Goal: Find specific page/section: Find specific page/section

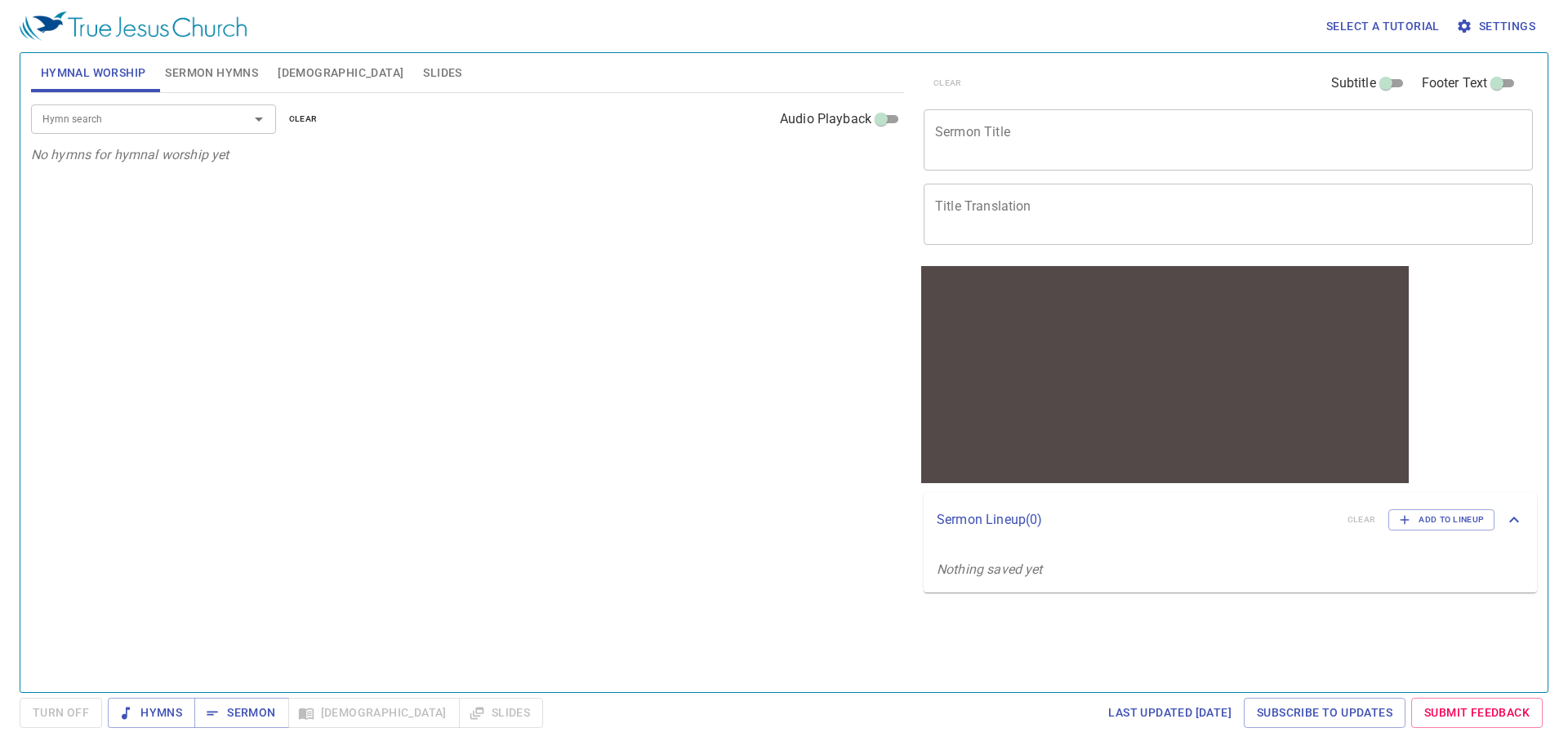
click at [157, 129] on div "Hymn search" at bounding box center [153, 118] width 244 height 28
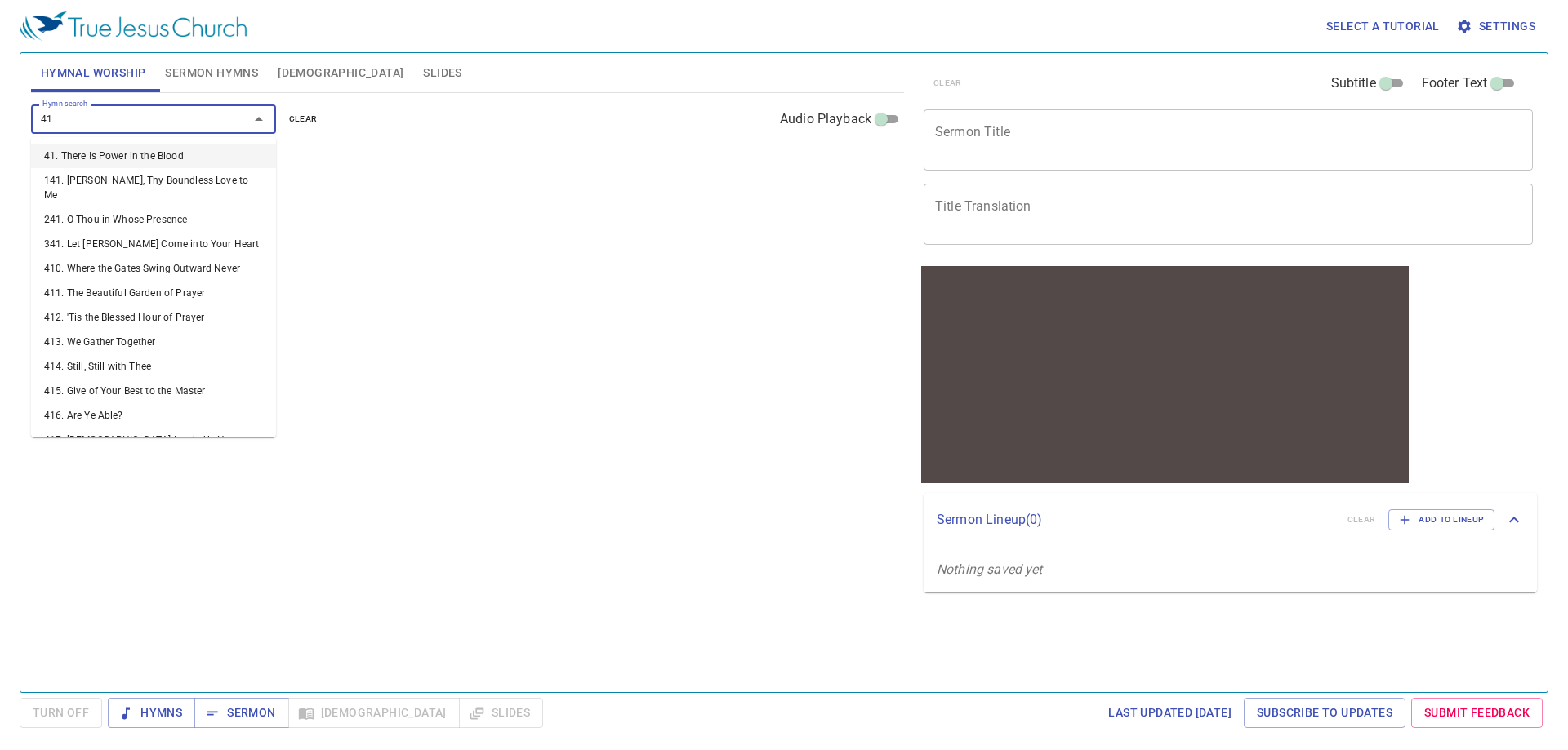
type input "416"
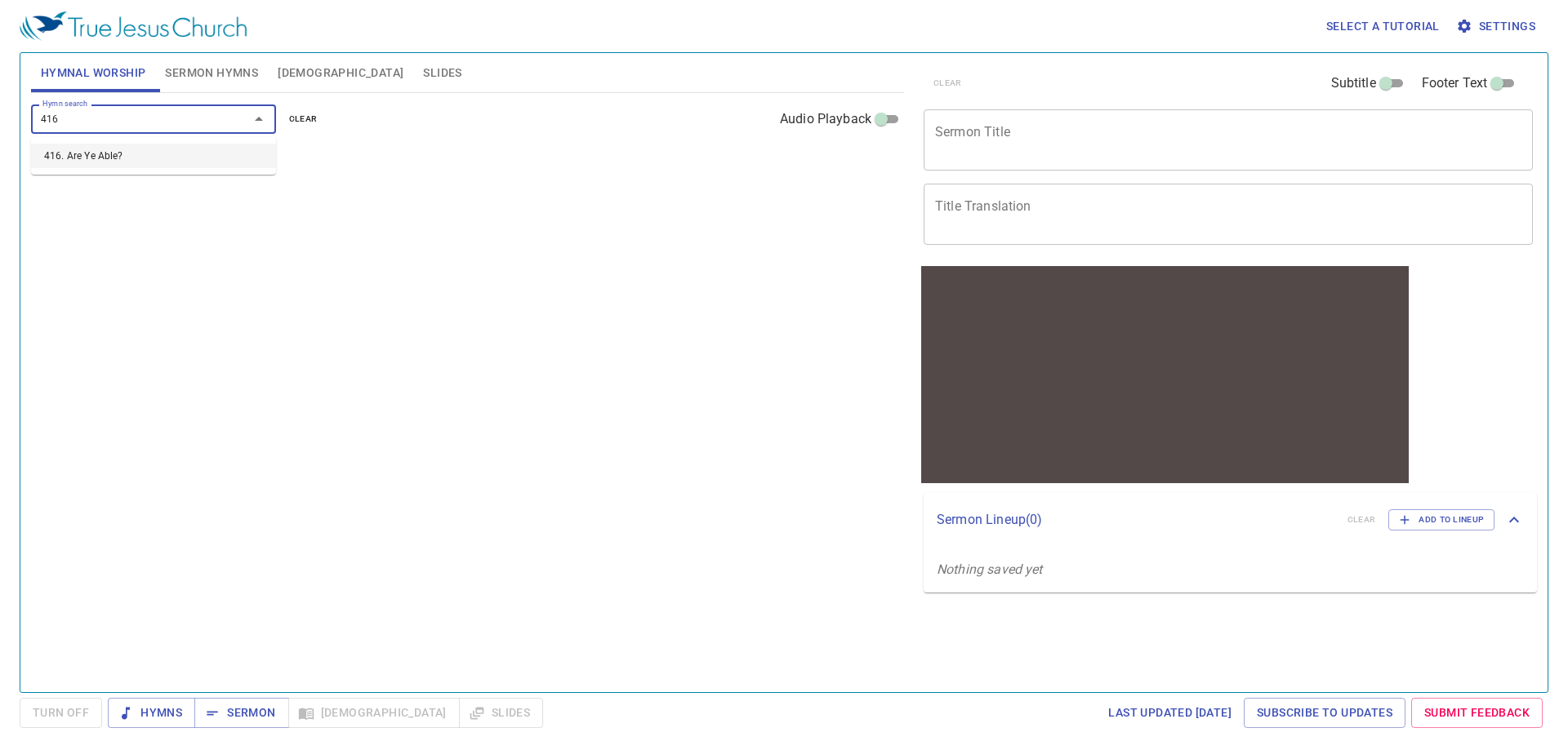
click at [157, 152] on li "416. Are Ye Able?" at bounding box center [153, 155] width 244 height 25
drag, startPoint x: 167, startPoint y: 714, endPoint x: 172, endPoint y: 701, distance: 13.9
click at [167, 712] on span "Hymns" at bounding box center [151, 713] width 61 height 21
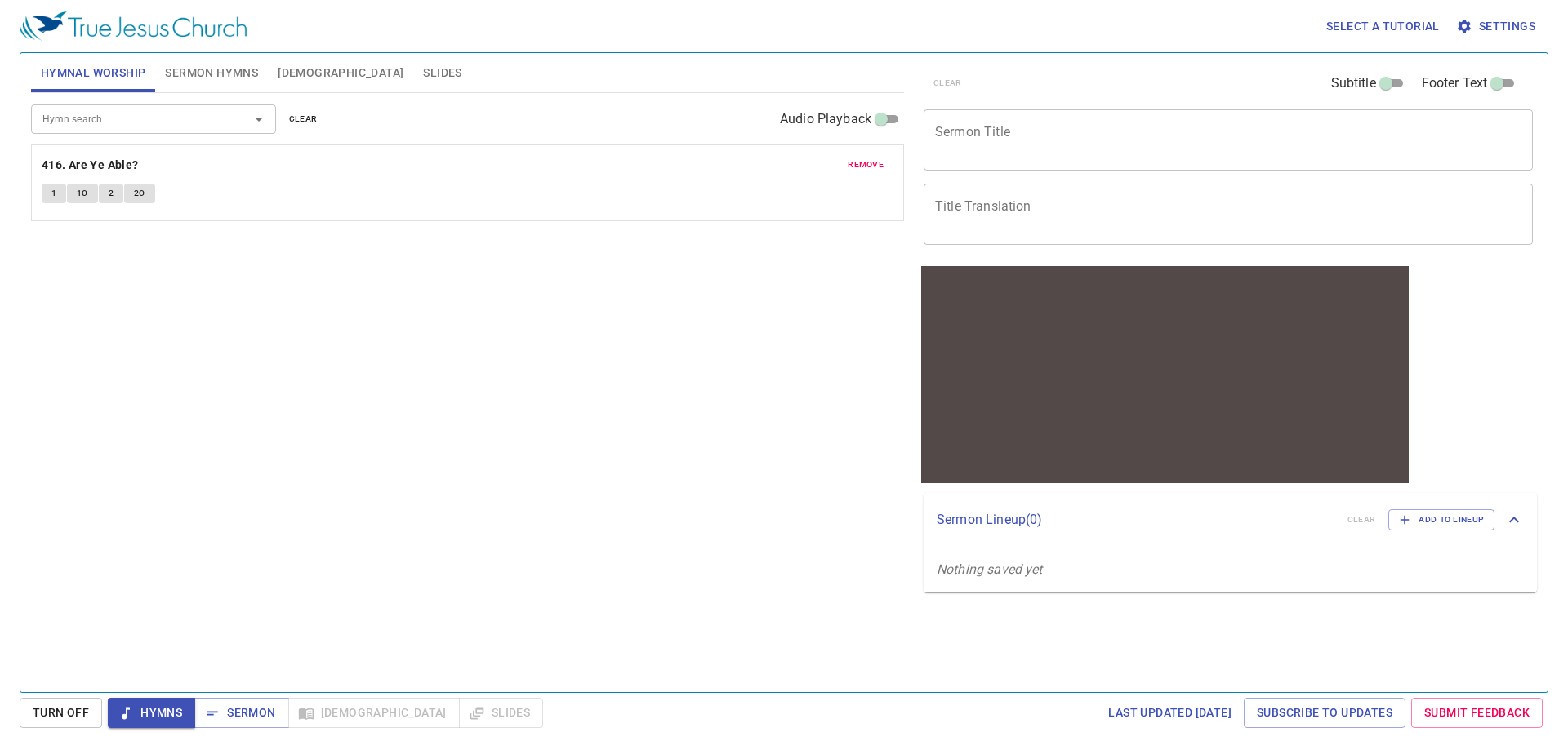
click at [895, 114] on input "Audio Playback" at bounding box center [881, 123] width 59 height 20
checkbox input "true"
select select "1"
click at [237, 119] on div at bounding box center [246, 119] width 42 height 23
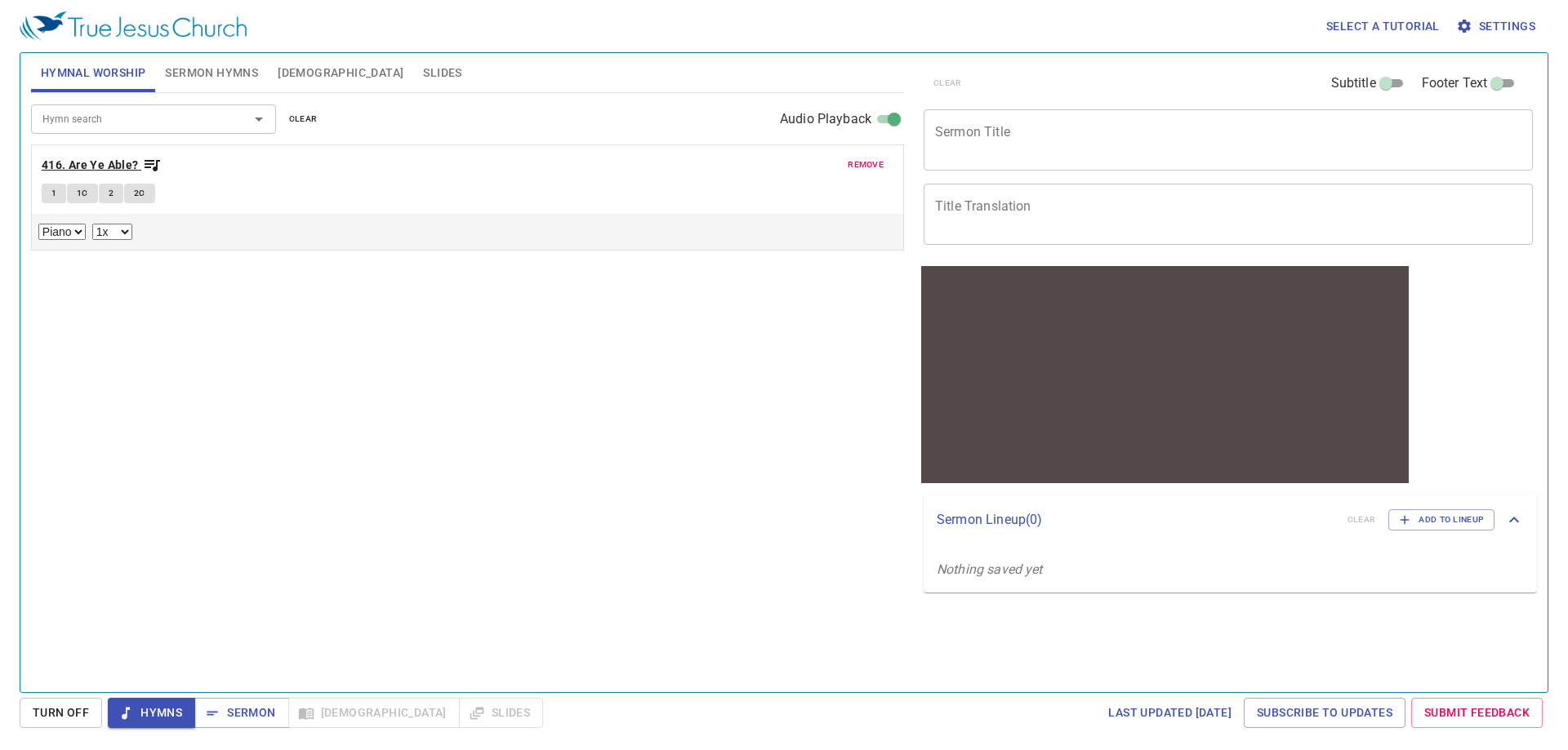
click at [146, 161] on icon "button" at bounding box center [152, 166] width 16 height 12
click at [101, 167] on b "416. Are Ye Able?" at bounding box center [89, 165] width 97 height 21
click at [294, 484] on div "Hymn search Hymn search clear Audio Playback remove 416. Are Ye Able? 1 1C 2 2C…" at bounding box center [467, 386] width 873 height 585
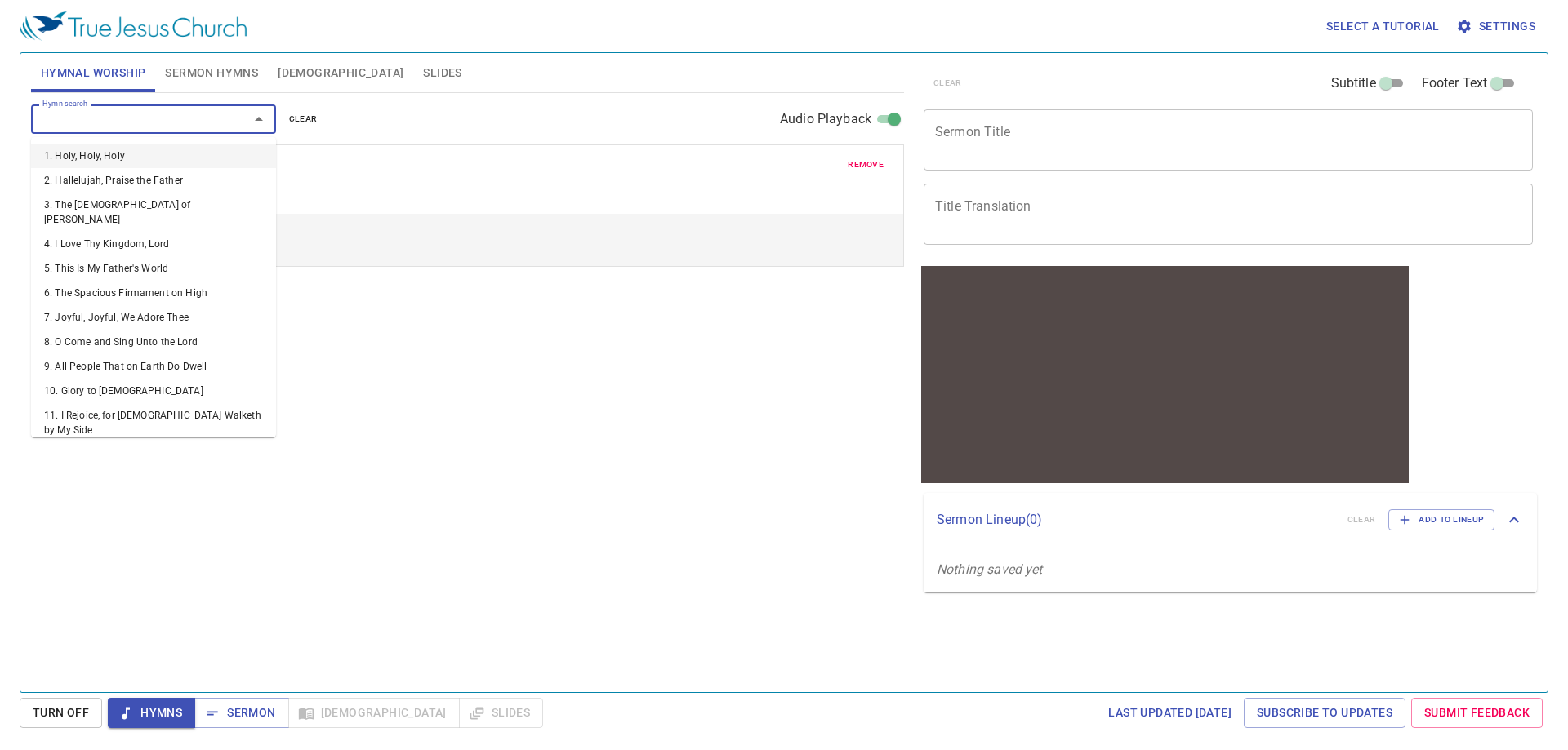
click at [135, 120] on input "Hymn search" at bounding box center [130, 118] width 187 height 19
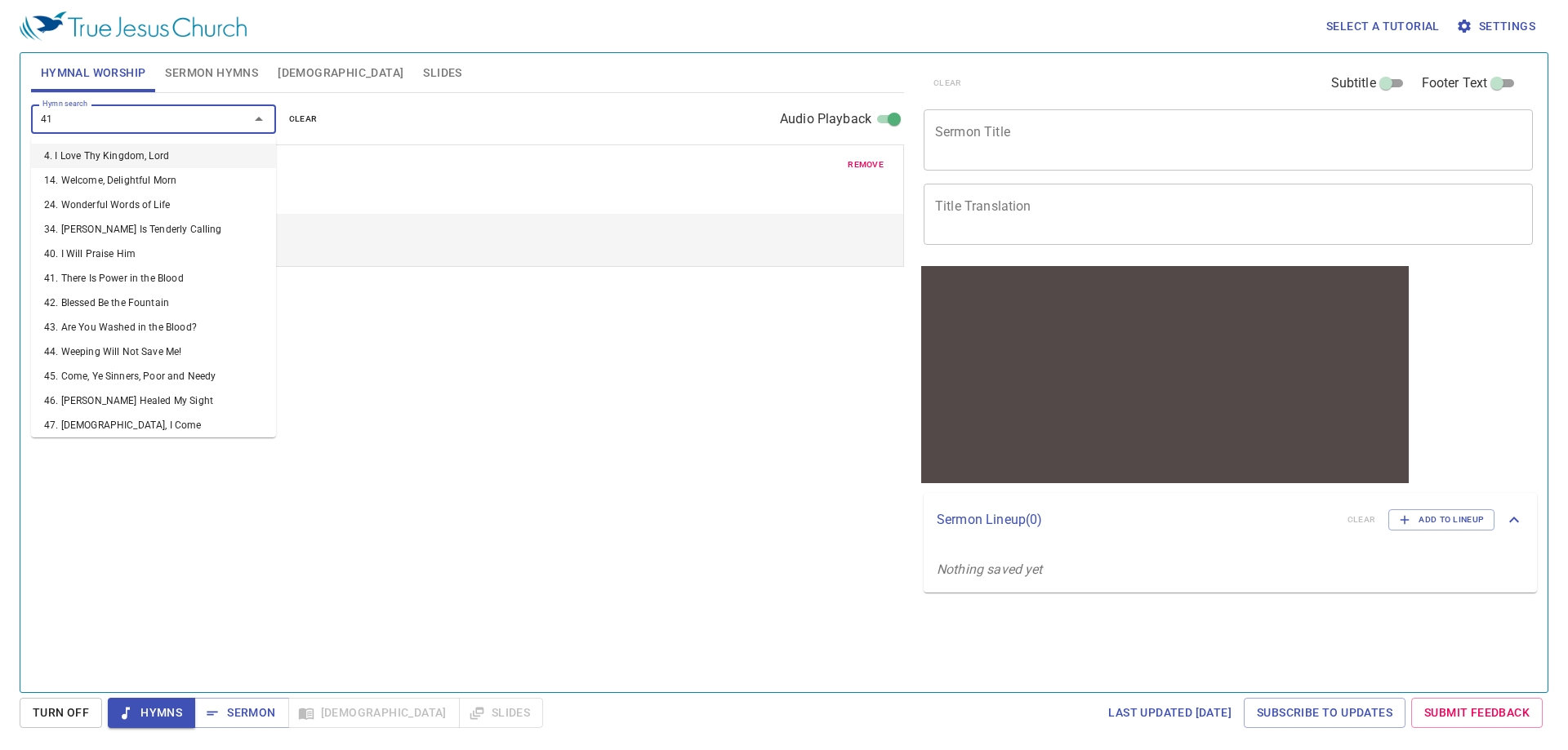
type input "416"
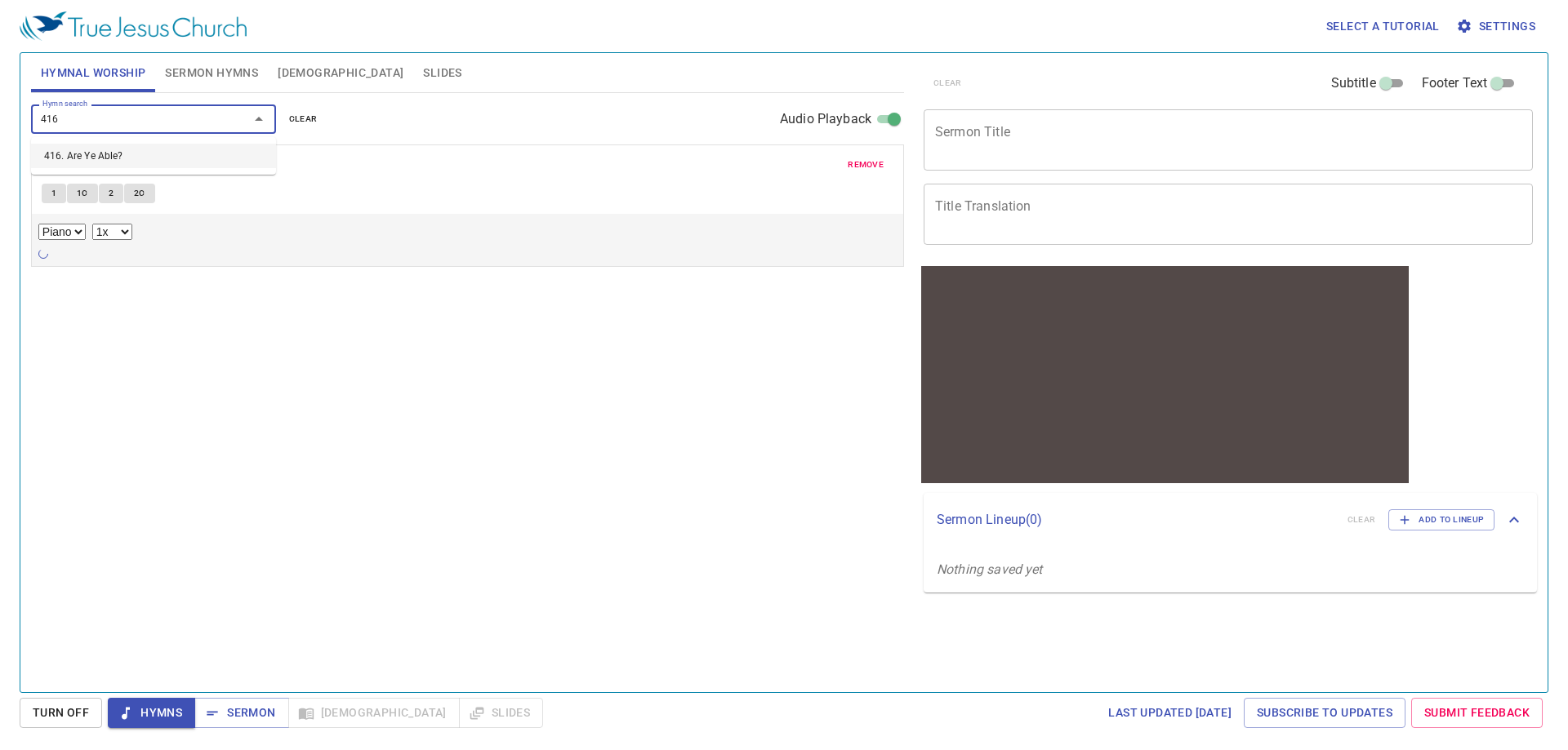
click at [138, 154] on li "416. Are Ye Able?" at bounding box center [153, 155] width 244 height 25
click at [73, 169] on b "416. Are Ye Able?" at bounding box center [89, 165] width 97 height 21
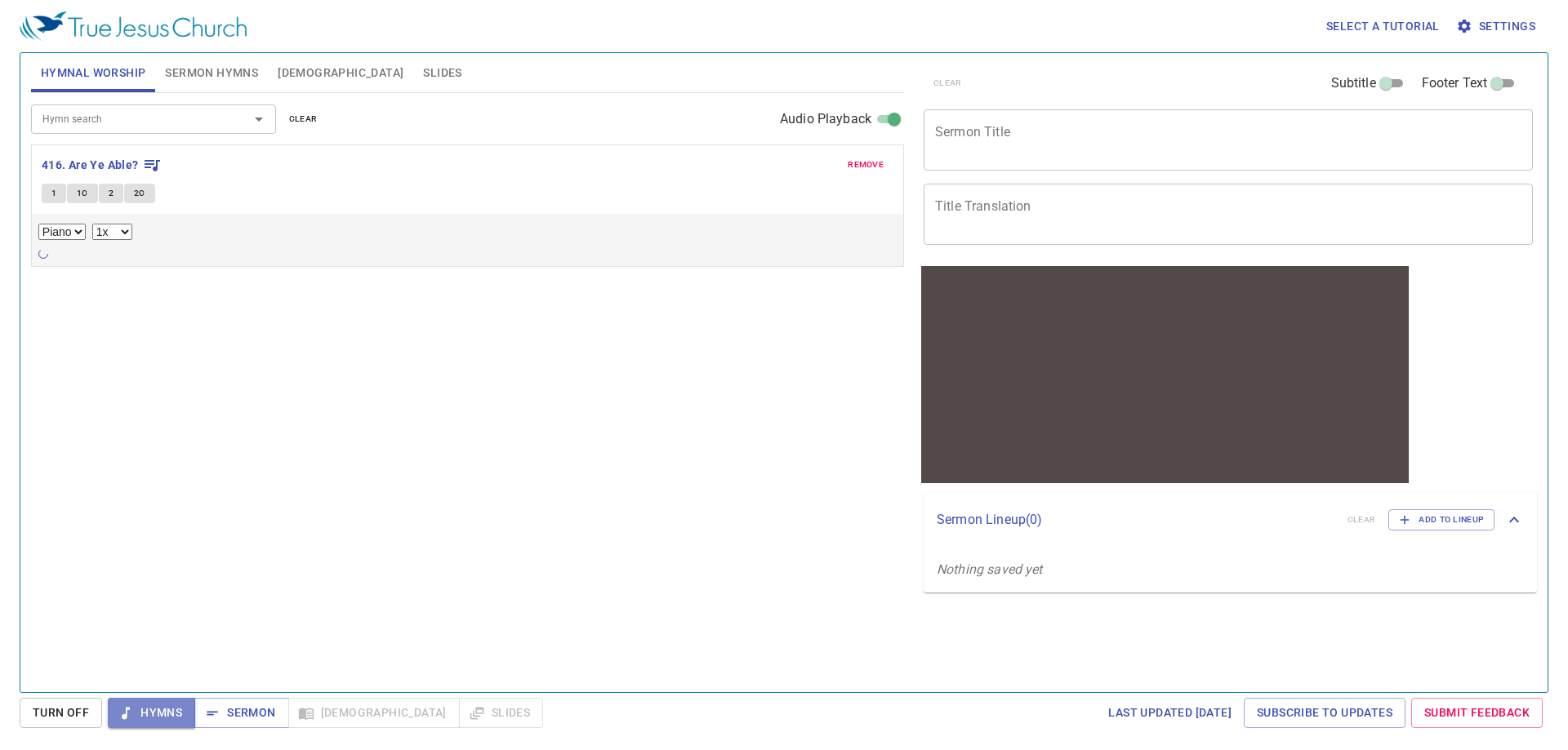
click at [0, 0] on span "Hymns" at bounding box center [0, 0] width 0 height 0
click at [884, 121] on input "Audio Playback" at bounding box center [894, 123] width 59 height 20
checkbox input "false"
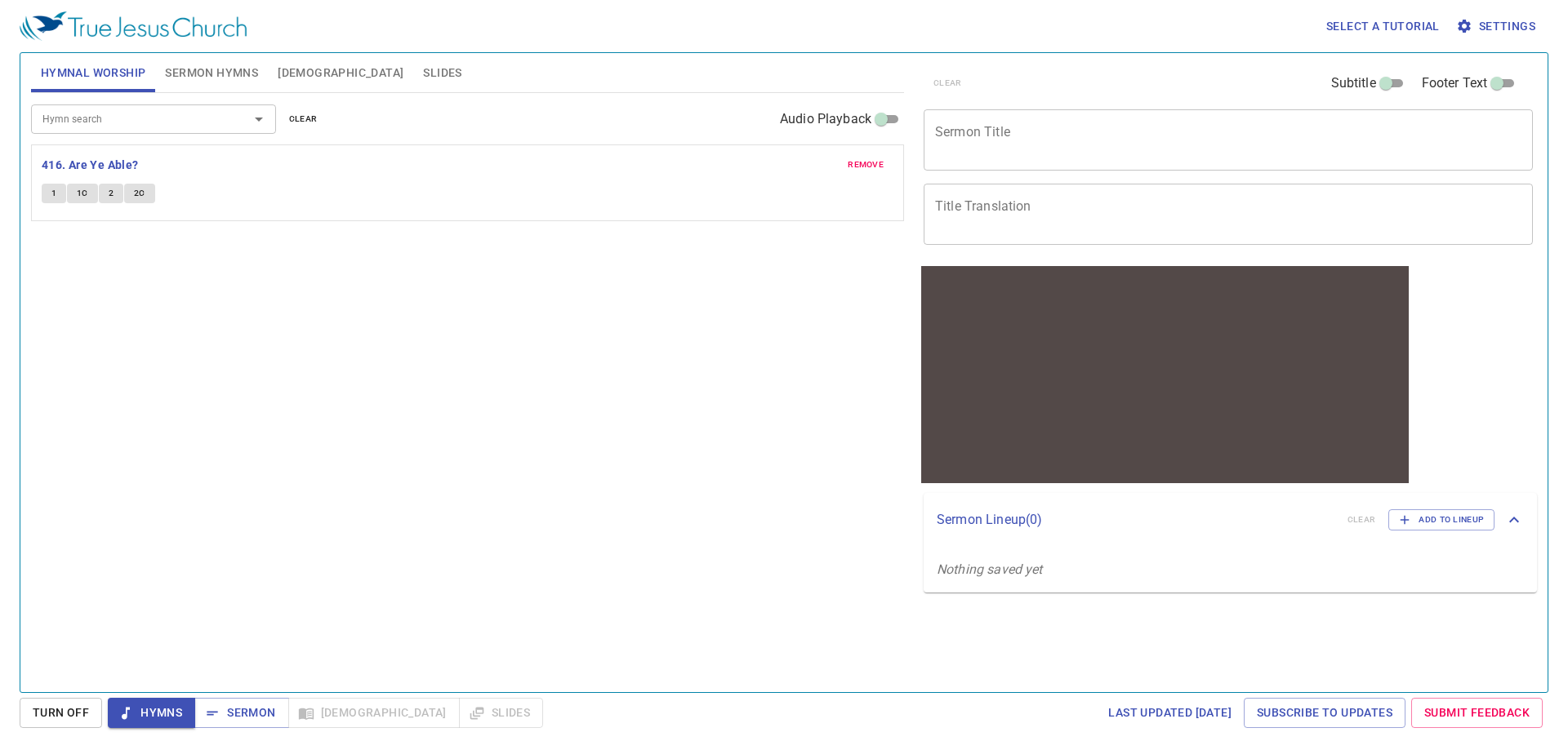
click at [0, 0] on span "Hymns" at bounding box center [0, 0] width 0 height 0
click at [106, 157] on b "416. Are Ye Able?" at bounding box center [89, 165] width 97 height 21
click at [61, 195] on button "1" at bounding box center [53, 193] width 25 height 20
click at [82, 200] on span "1C" at bounding box center [82, 193] width 12 height 15
click at [104, 191] on button "2" at bounding box center [111, 193] width 25 height 20
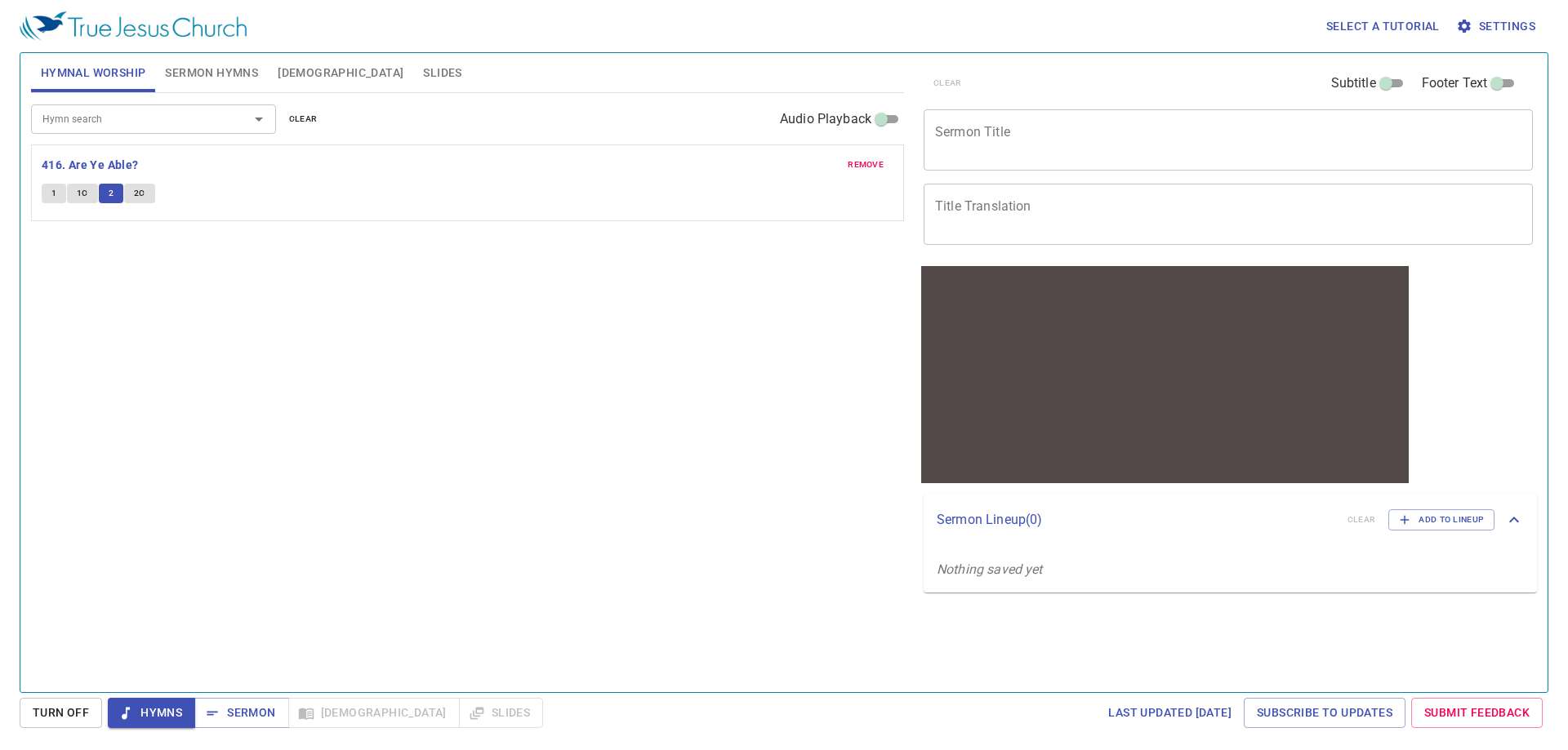
click at [57, 194] on button "1" at bounding box center [53, 193] width 25 height 20
click at [144, 716] on span "Hymns" at bounding box center [151, 713] width 61 height 21
click at [92, 166] on b "416. Are Ye Able?" at bounding box center [89, 165] width 97 height 21
click at [236, 79] on span "Sermon Hymns" at bounding box center [211, 73] width 93 height 21
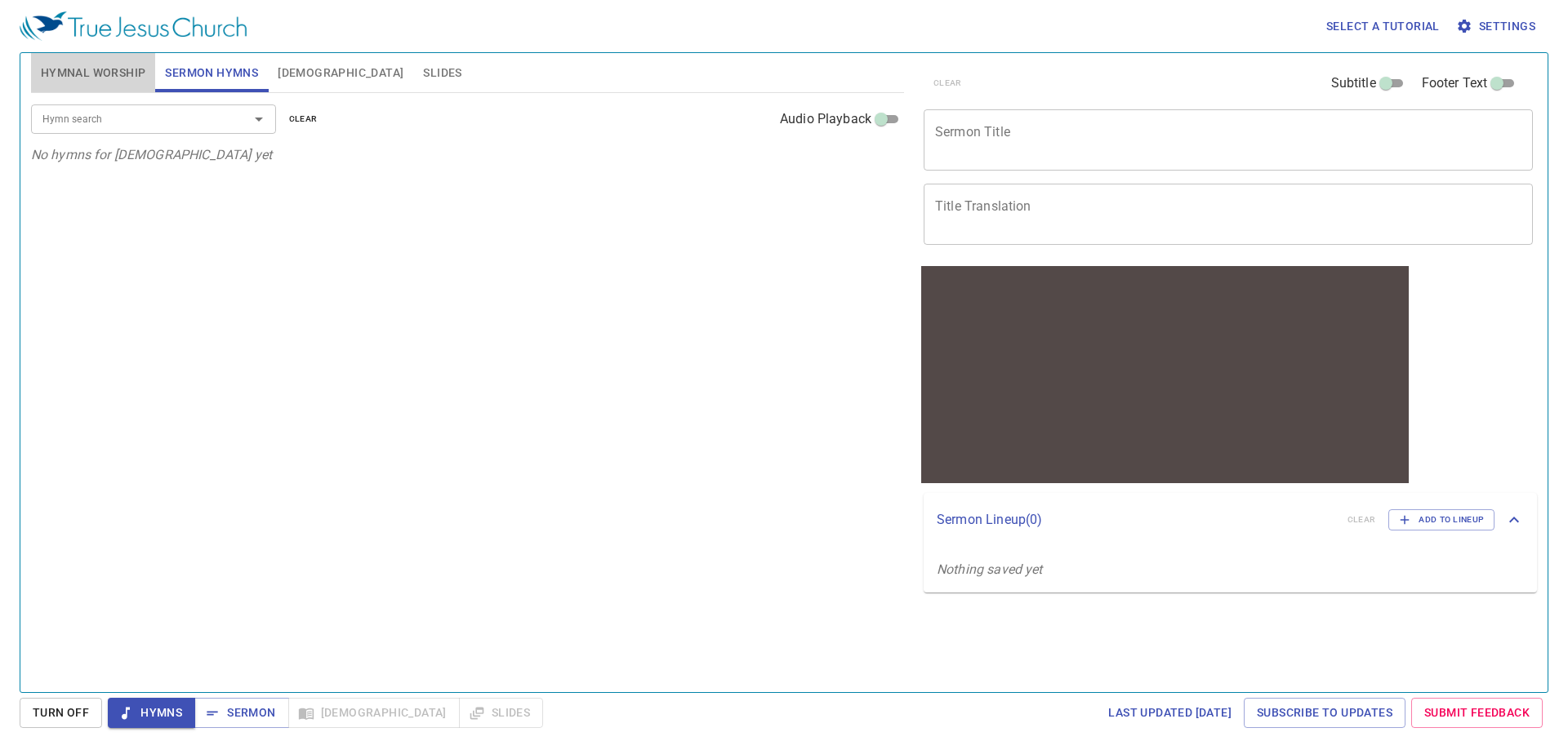
click at [83, 77] on span "Hymnal Worship" at bounding box center [93, 73] width 105 height 21
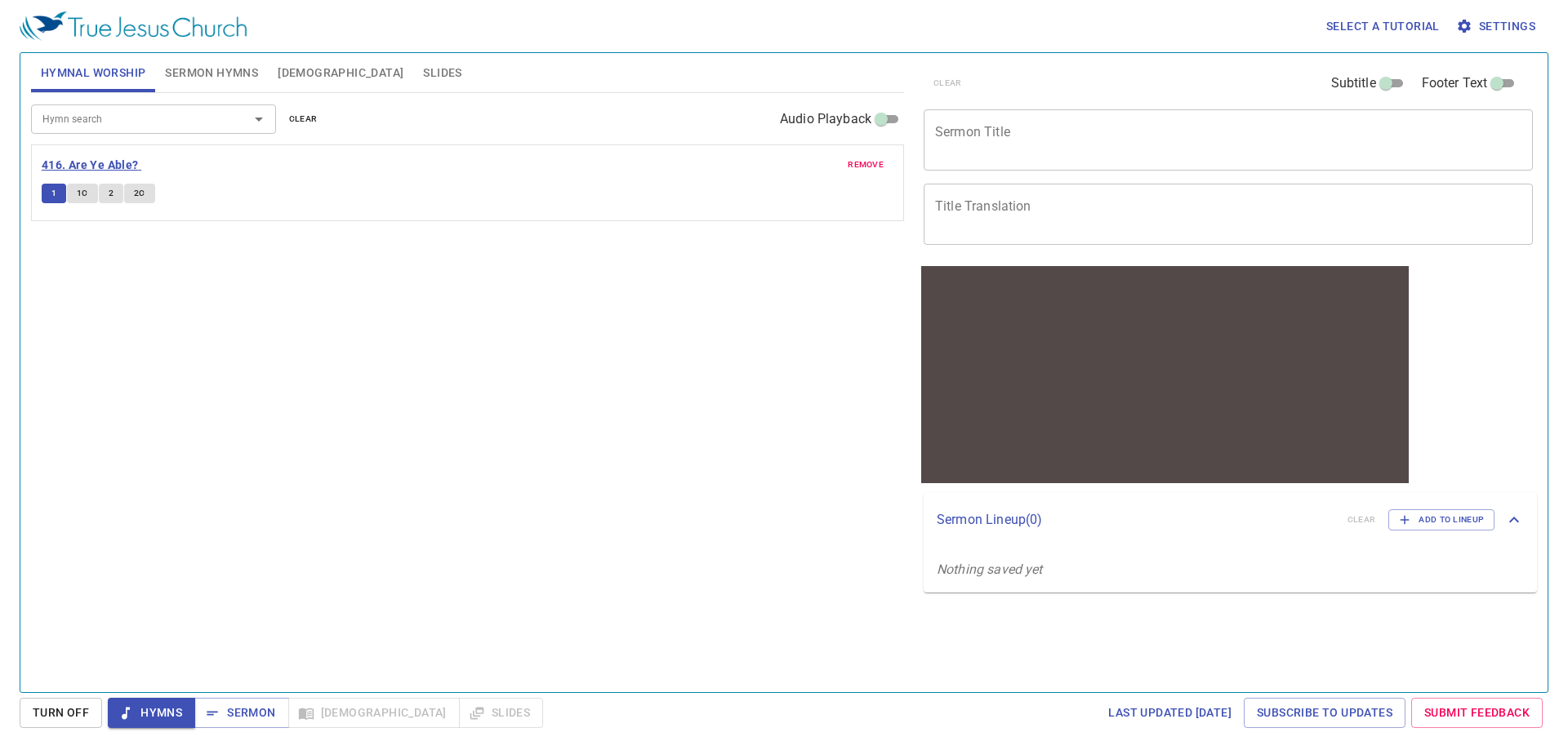
click at [97, 160] on b "416. Are Ye Able?" at bounding box center [89, 165] width 97 height 21
drag, startPoint x: 97, startPoint y: 160, endPoint x: 778, endPoint y: 264, distance: 688.9
click at [759, 279] on div "Hymn search Hymn search clear Audio Playback remove 416. Are Ye Able? 1 1C 2 2C" at bounding box center [467, 386] width 873 height 585
click at [1343, 632] on div "clear Subtitle Footer Text Sermon Title x Sermon Title Title Translation x Titl…" at bounding box center [1226, 365] width 632 height 639
click at [814, 189] on div "1 1C 2 2C" at bounding box center [466, 195] width 851 height 24
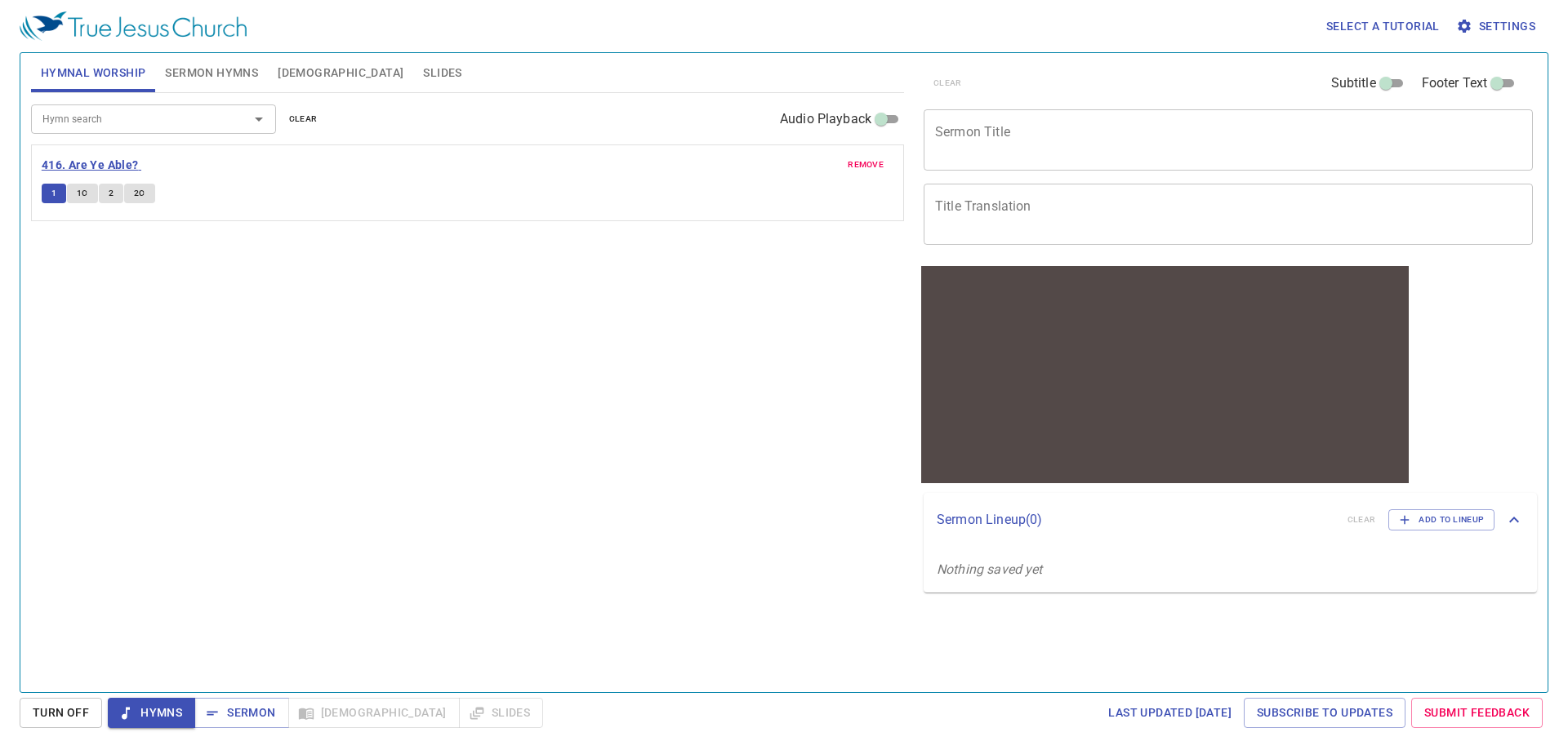
click at [94, 165] on b "416. Are Ye Able?" at bounding box center [89, 165] width 97 height 21
click at [317, 118] on button "clear" at bounding box center [302, 119] width 48 height 20
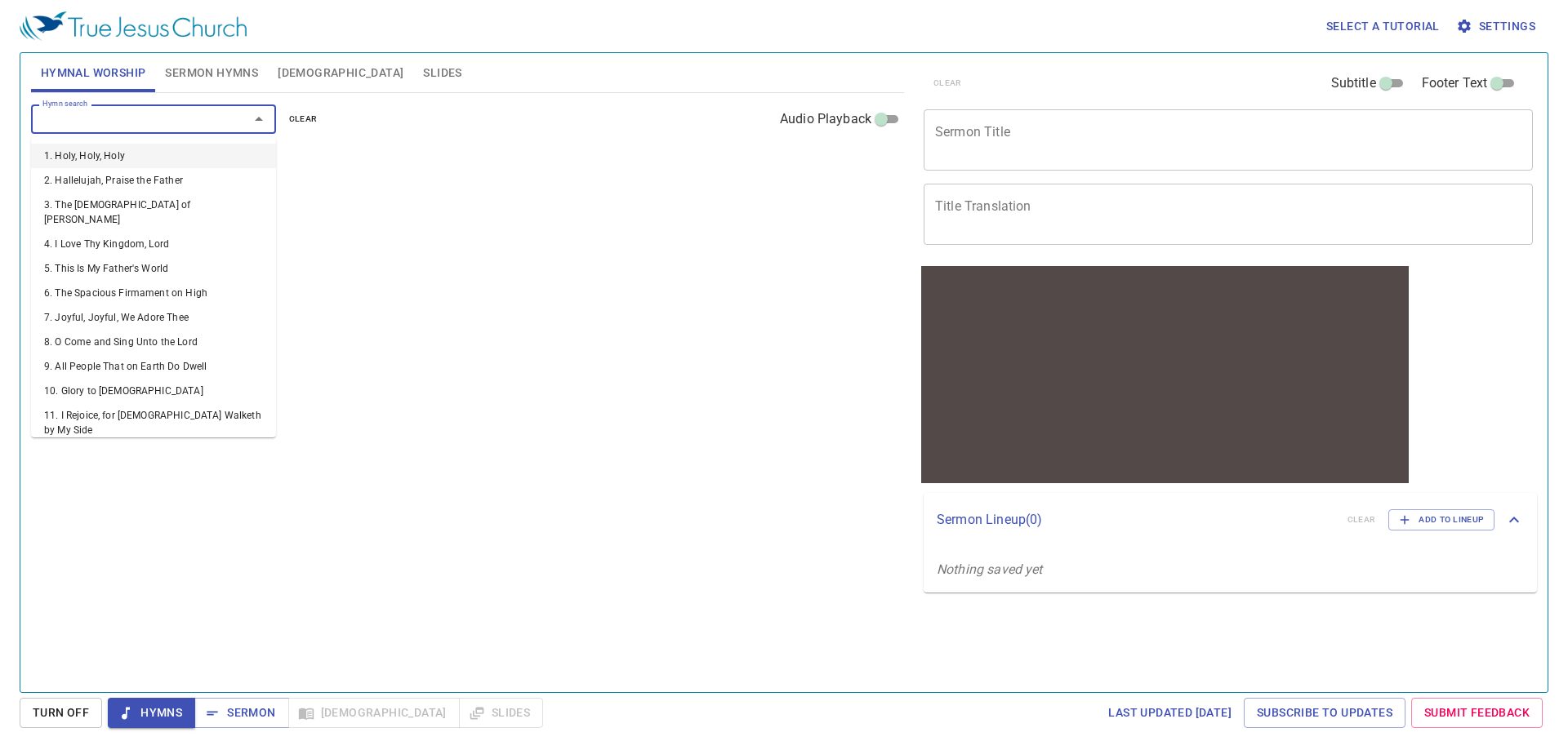
click at [182, 129] on input "Hymn search" at bounding box center [130, 118] width 187 height 19
click at [0, 0] on li "3. The [DEMOGRAPHIC_DATA] of [PERSON_NAME]" at bounding box center [0, 0] width 0 height 0
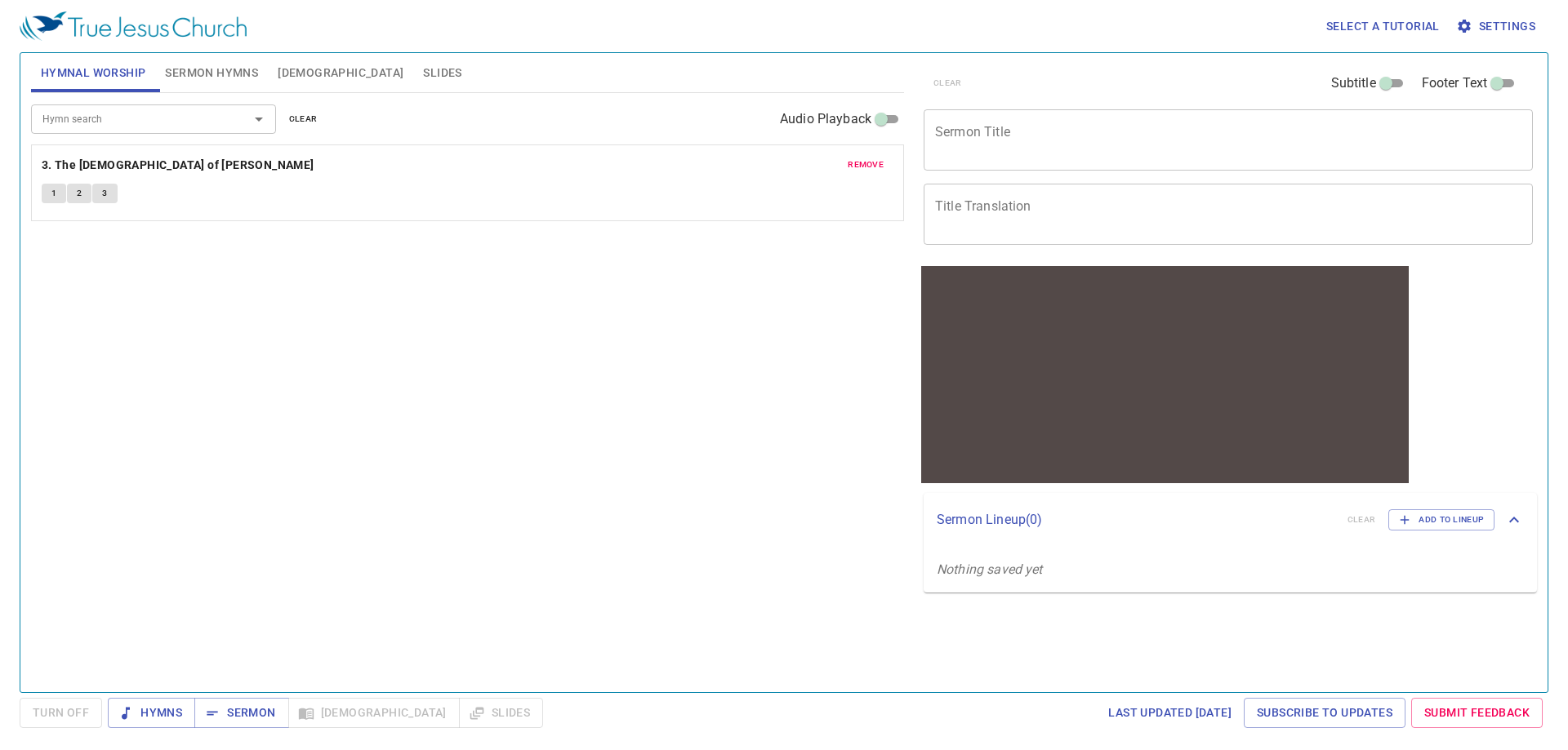
click at [223, 132] on div "Hymn search" at bounding box center [153, 118] width 244 height 28
click at [135, 702] on button "Hymns" at bounding box center [151, 713] width 87 height 30
click at [119, 152] on div "remove 3. The [DEMOGRAPHIC_DATA] of [DEMOGRAPHIC_DATA] Praise 1 2 3" at bounding box center [466, 183] width 871 height 76
click at [119, 163] on b "3. The [DEMOGRAPHIC_DATA] of [PERSON_NAME]" at bounding box center [178, 165] width 273 height 21
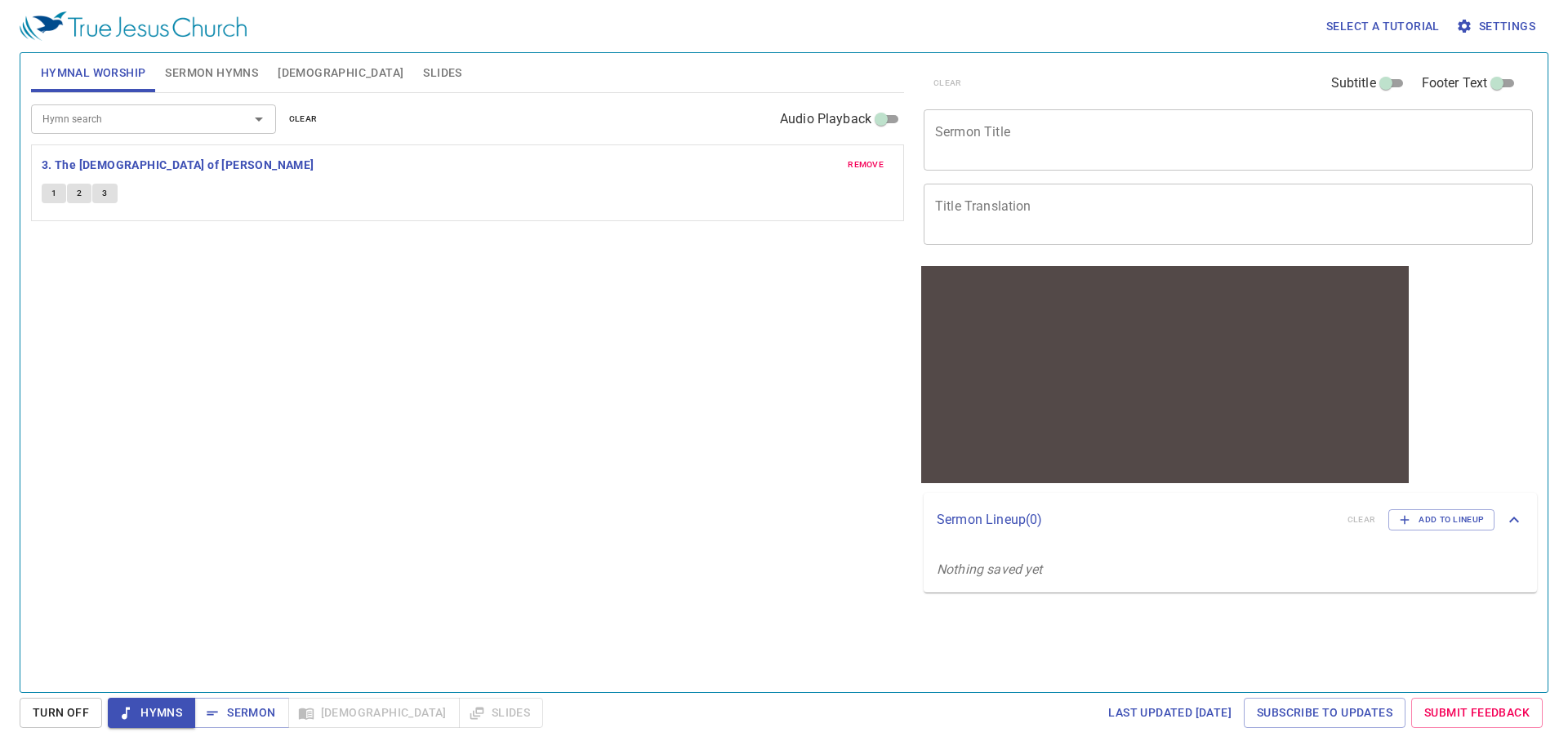
click at [372, 290] on div "Hymn search Hymn search clear Audio Playback remove 3. The [DEMOGRAPHIC_DATA] o…" at bounding box center [467, 386] width 873 height 585
click at [157, 715] on span "Hymns" at bounding box center [151, 713] width 61 height 21
click at [335, 449] on div "Hymn search Hymn search clear Audio Playback remove 3. The [DEMOGRAPHIC_DATA] o…" at bounding box center [467, 386] width 873 height 585
click at [880, 124] on input "Audio Playback" at bounding box center [881, 123] width 59 height 20
checkbox input "true"
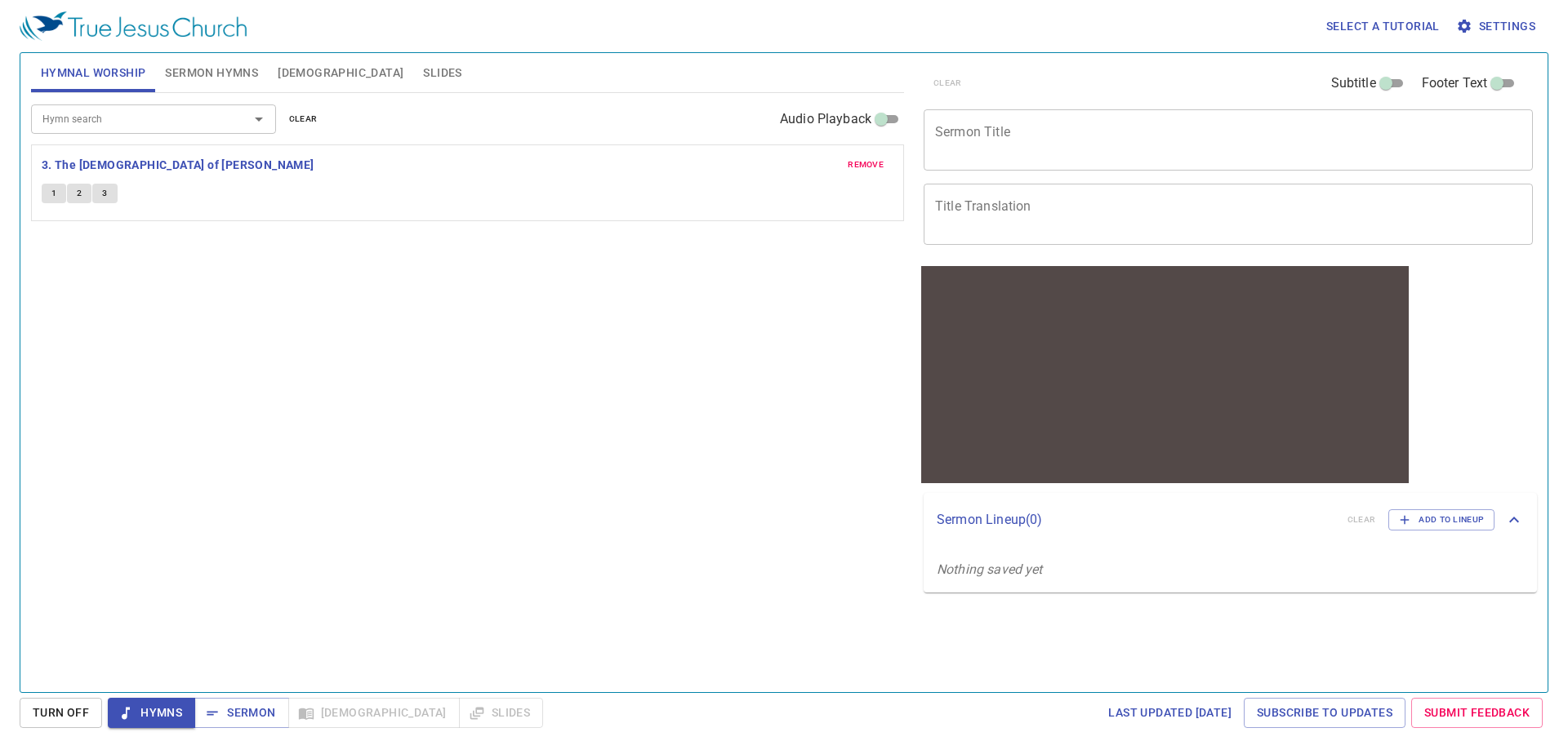
select select "1"
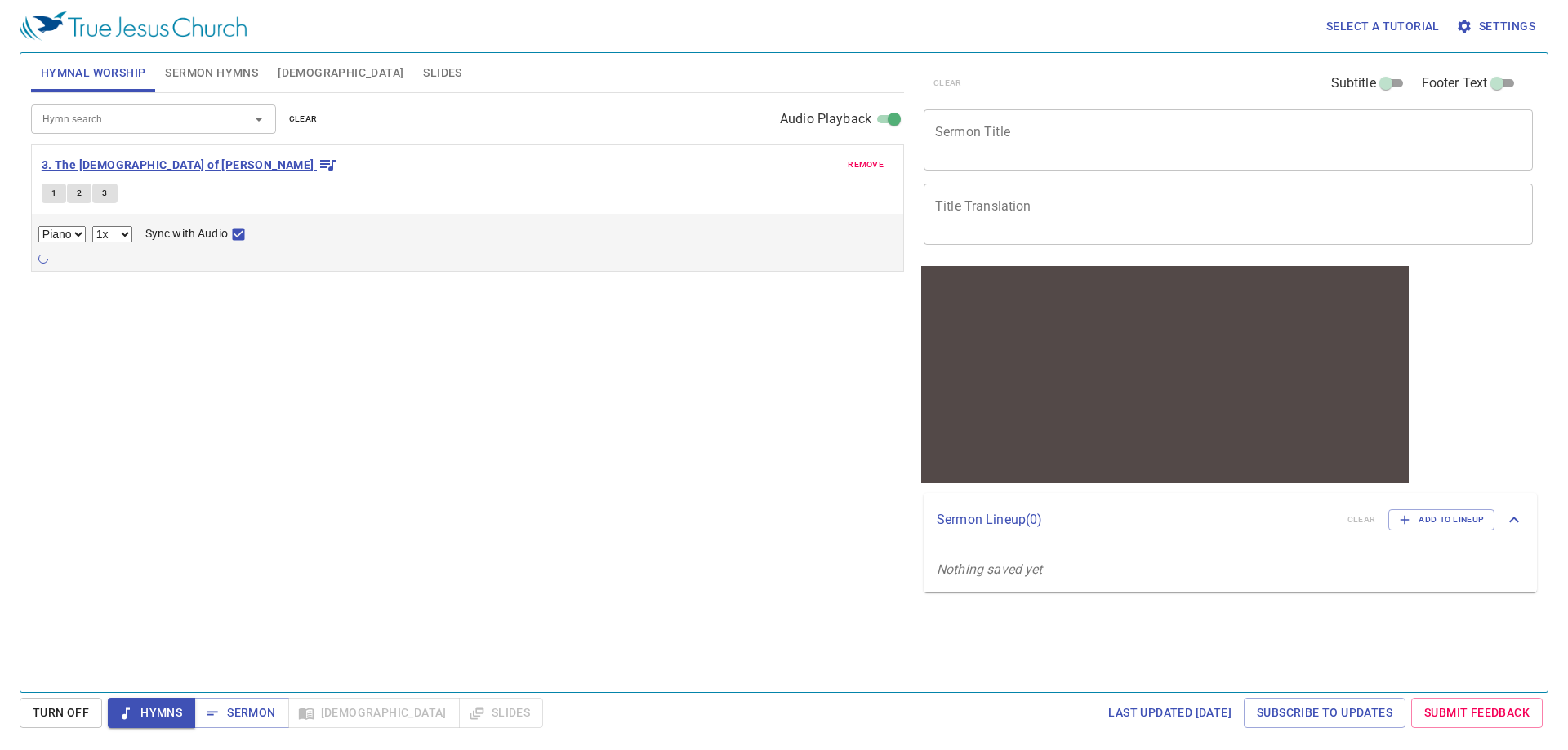
click at [207, 162] on span "3. The [DEMOGRAPHIC_DATA] of [PERSON_NAME]" at bounding box center [189, 165] width 296 height 21
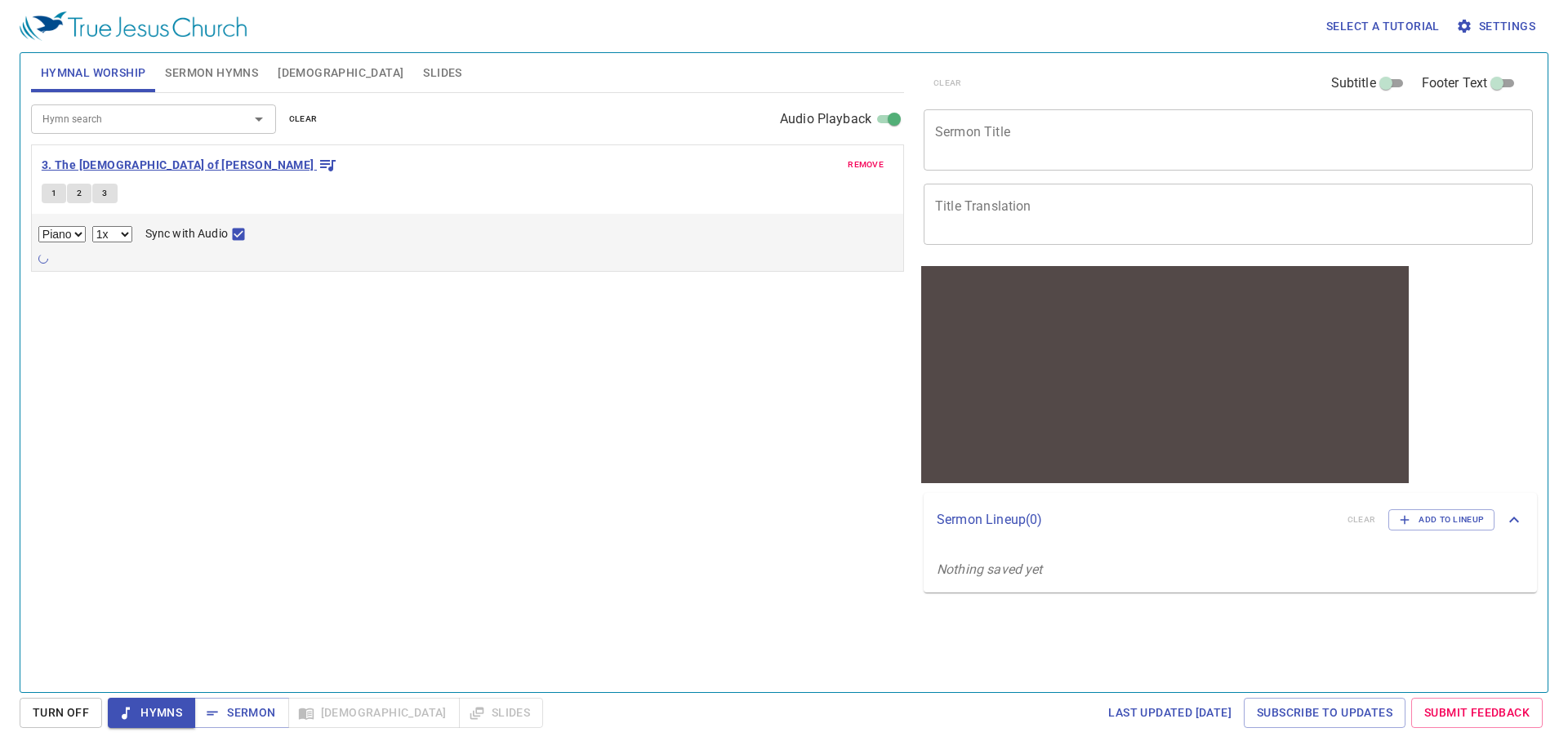
click at [207, 162] on span "3. The [DEMOGRAPHIC_DATA] of [PERSON_NAME]" at bounding box center [189, 165] width 296 height 21
click at [61, 196] on button "1" at bounding box center [53, 193] width 25 height 20
click at [237, 232] on input "Sync with Audio" at bounding box center [239, 238] width 22 height 22
click at [476, 435] on div "Hymn search Hymn search clear Audio Playback remove 3. The God of [PERSON_NAME]…" at bounding box center [467, 386] width 873 height 585
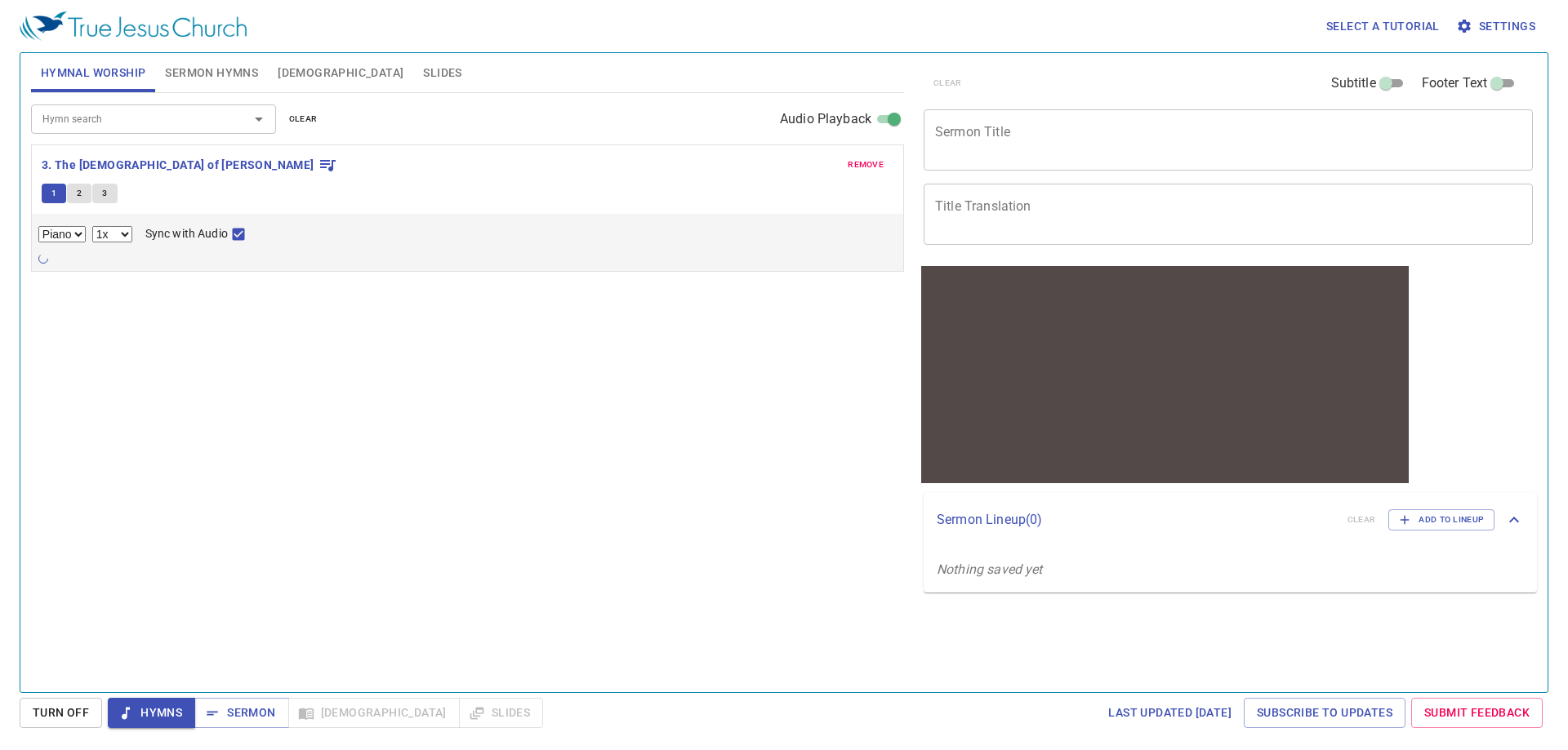
click at [1520, 27] on span "Settings" at bounding box center [1496, 27] width 76 height 21
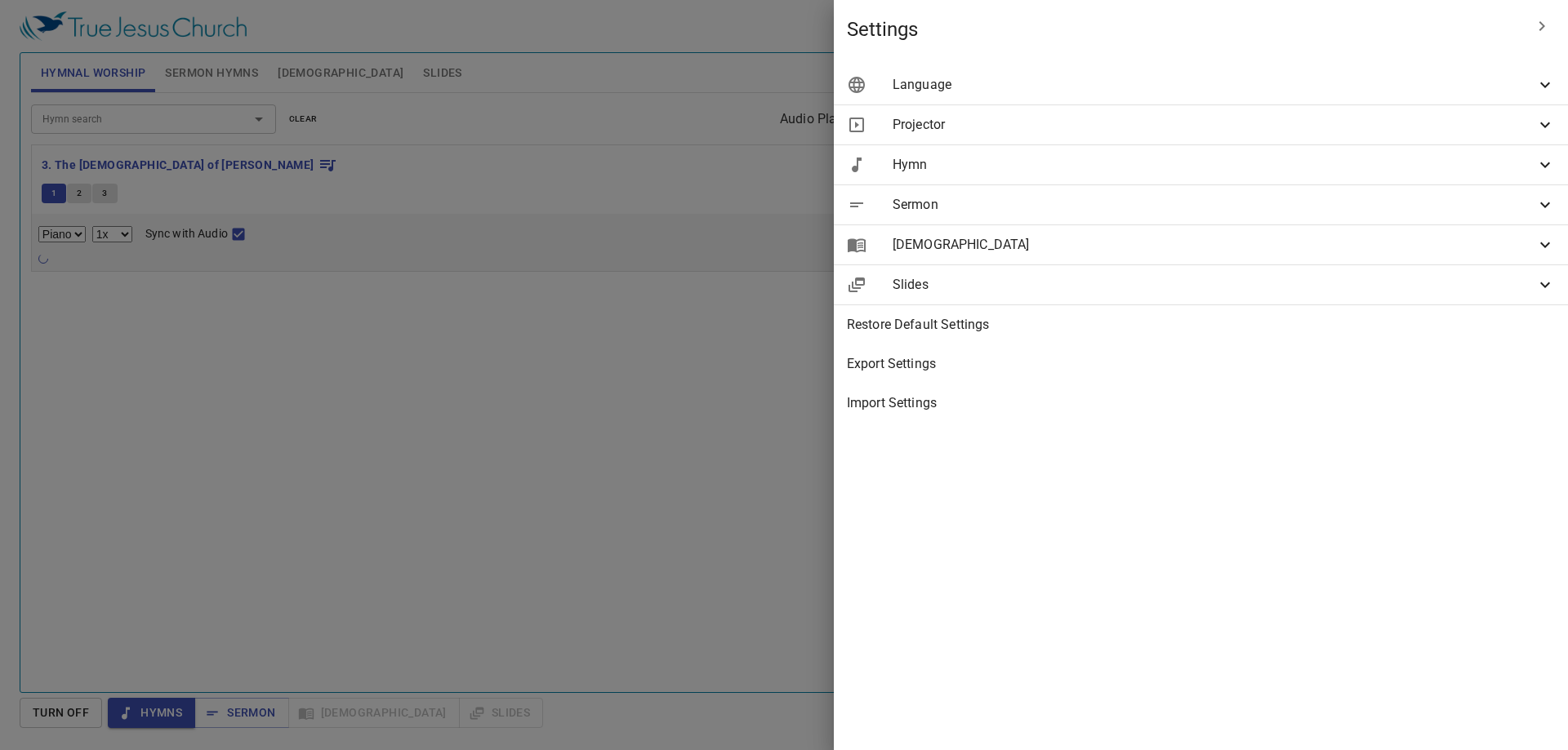
click at [1441, 166] on span "Hymn" at bounding box center [1214, 165] width 642 height 20
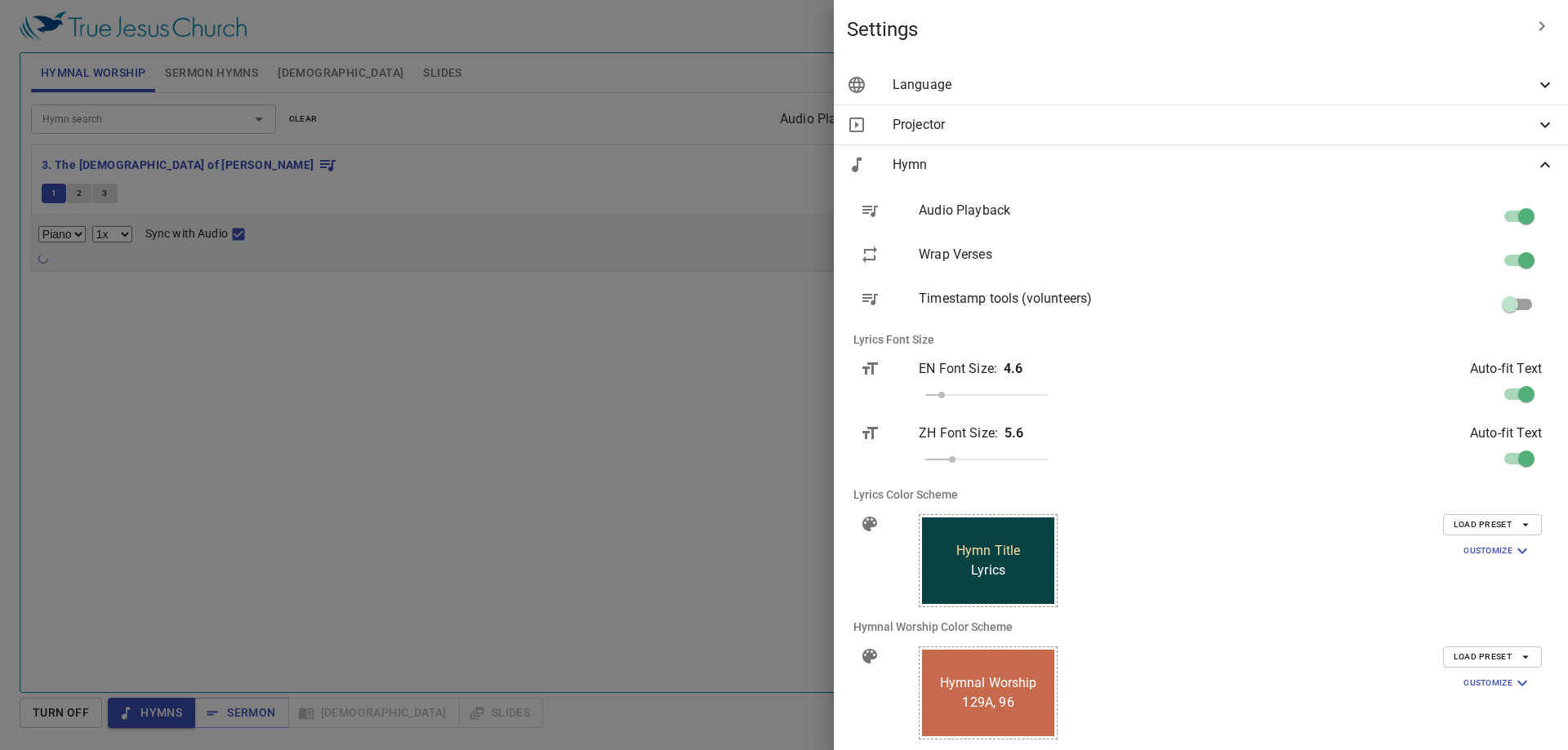
click at [1535, 126] on icon at bounding box center [1544, 125] width 20 height 20
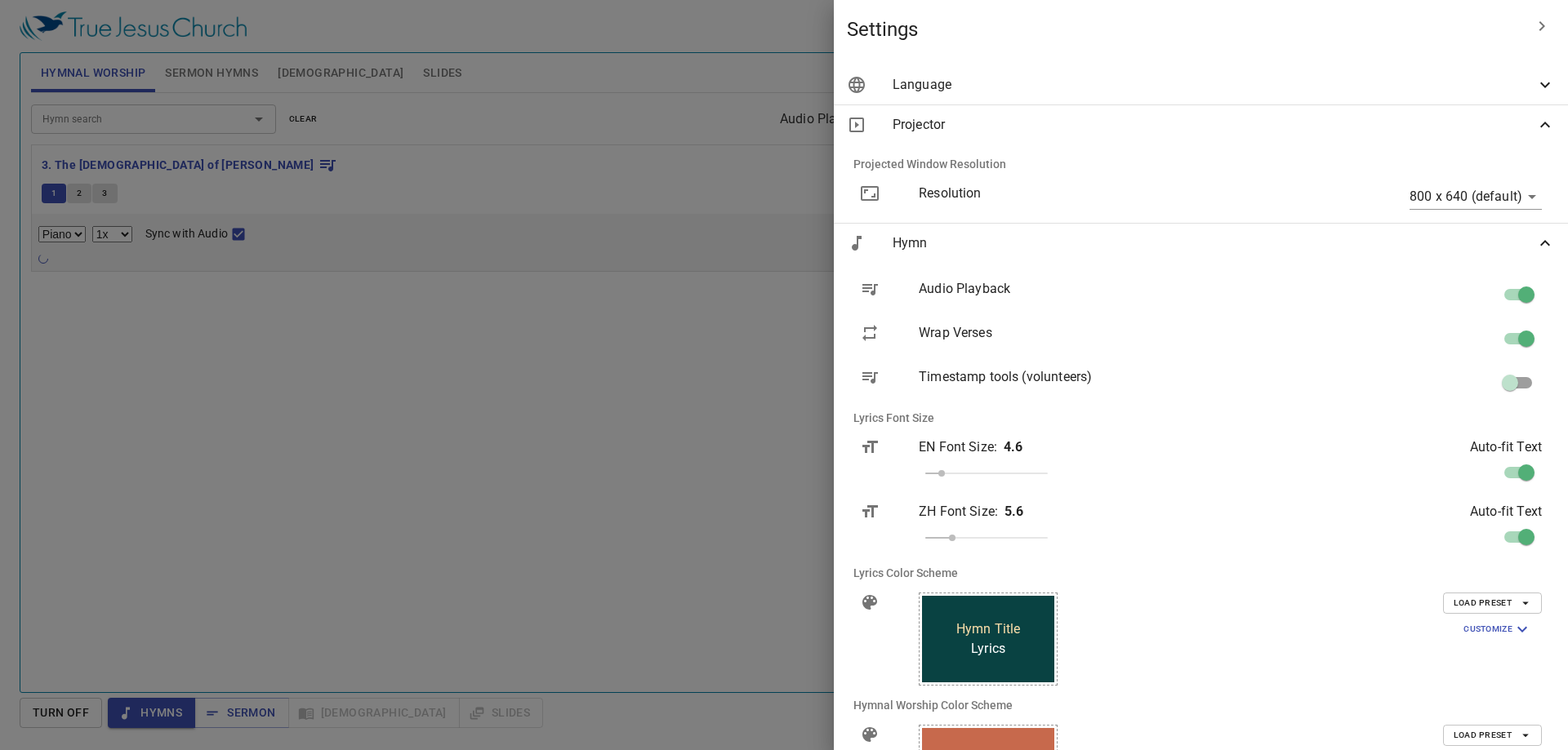
click at [1540, 126] on icon at bounding box center [1544, 125] width 10 height 6
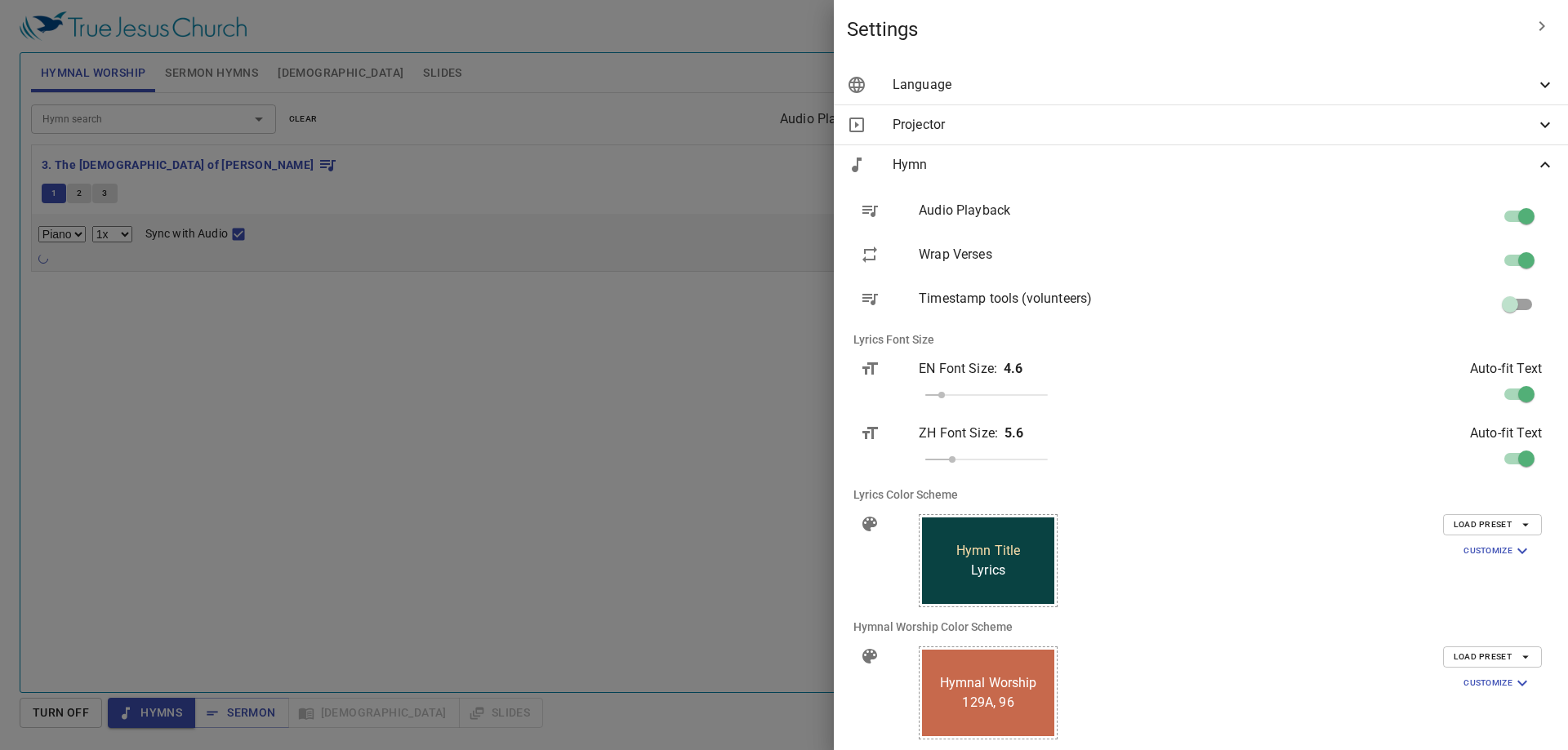
click at [0, 0] on div "Hymn" at bounding box center [0, 0] width 0 height 0
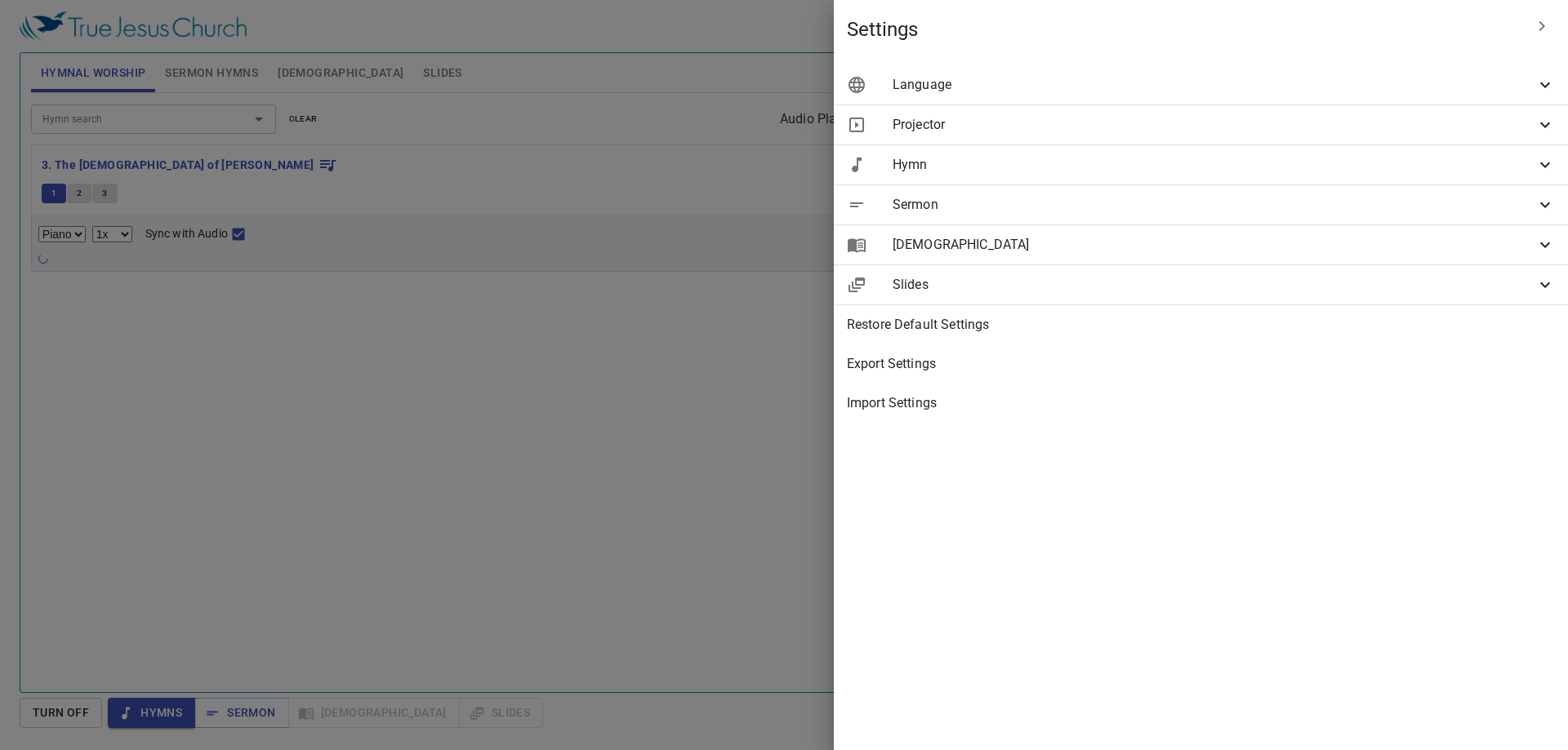
click at [797, 347] on div at bounding box center [784, 375] width 1568 height 750
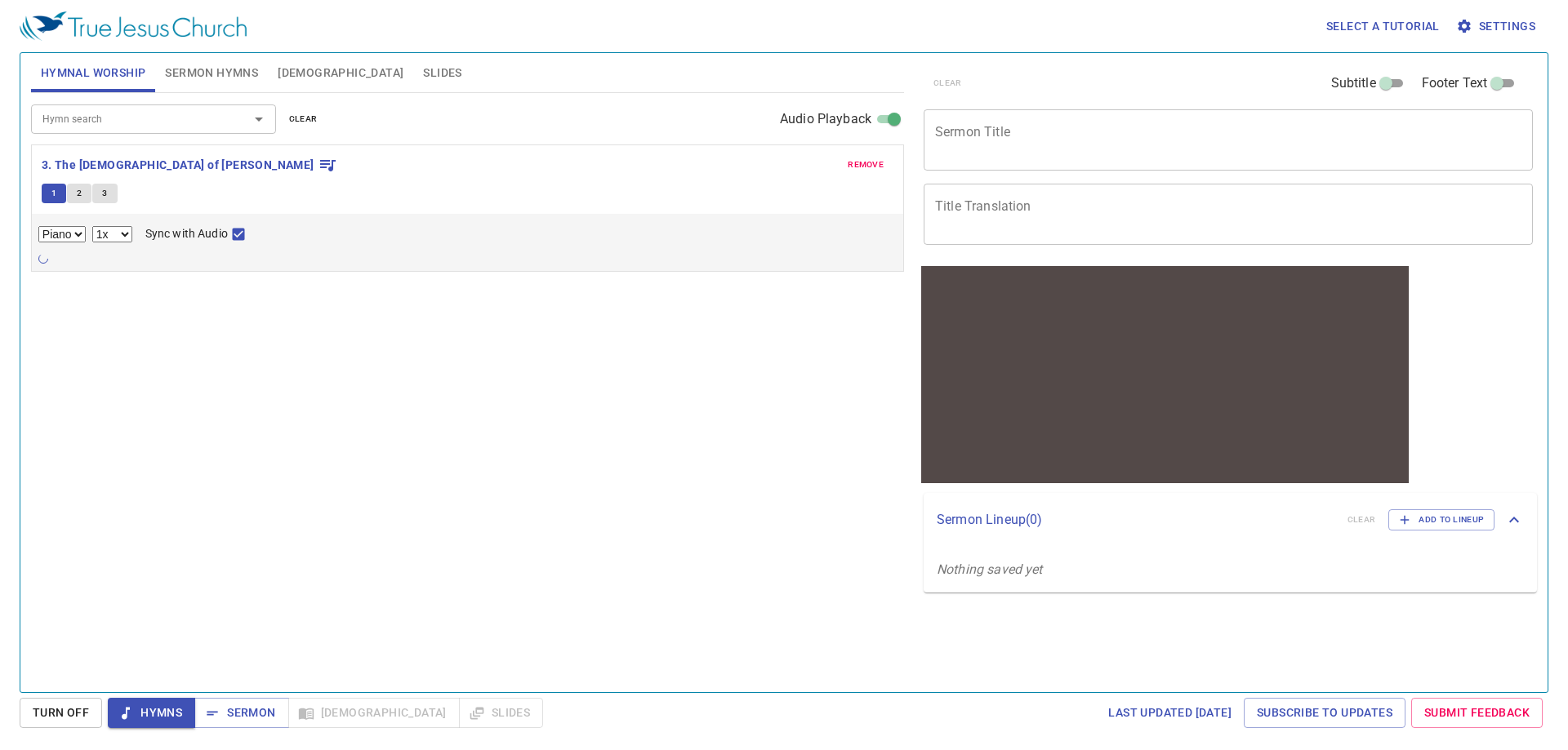
click at [241, 236] on input "Sync with Audio" at bounding box center [239, 238] width 22 height 22
checkbox input "false"
click at [892, 118] on input "Audio Playback" at bounding box center [894, 123] width 59 height 20
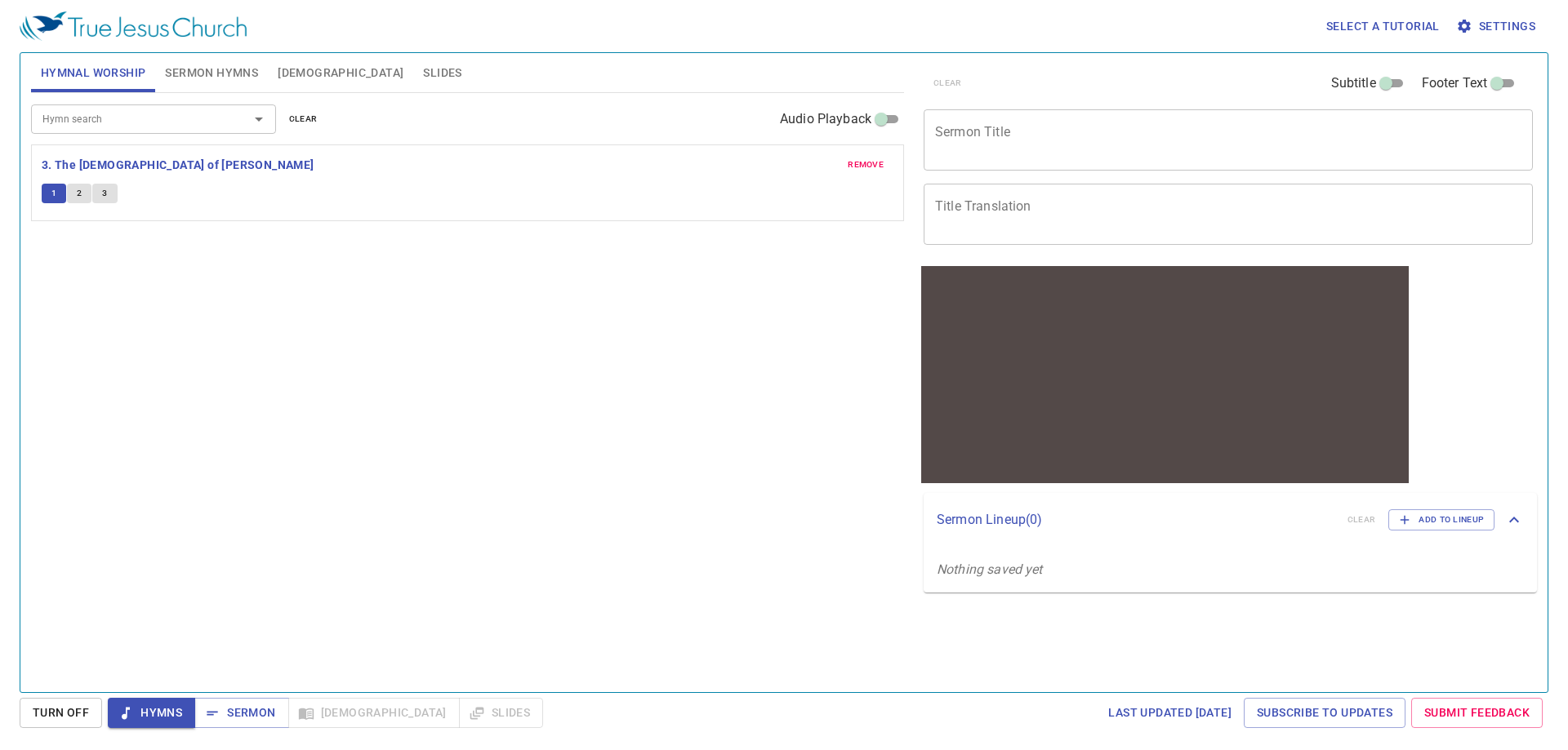
click at [462, 284] on div "Hymn search Hymn search clear Audio Playback remove 3. The [DEMOGRAPHIC_DATA] o…" at bounding box center [467, 386] width 873 height 585
click at [1356, 29] on span "Select a tutorial" at bounding box center [1382, 27] width 114 height 21
click at [1344, 56] on li "Basic" at bounding box center [1350, 56] width 59 height 29
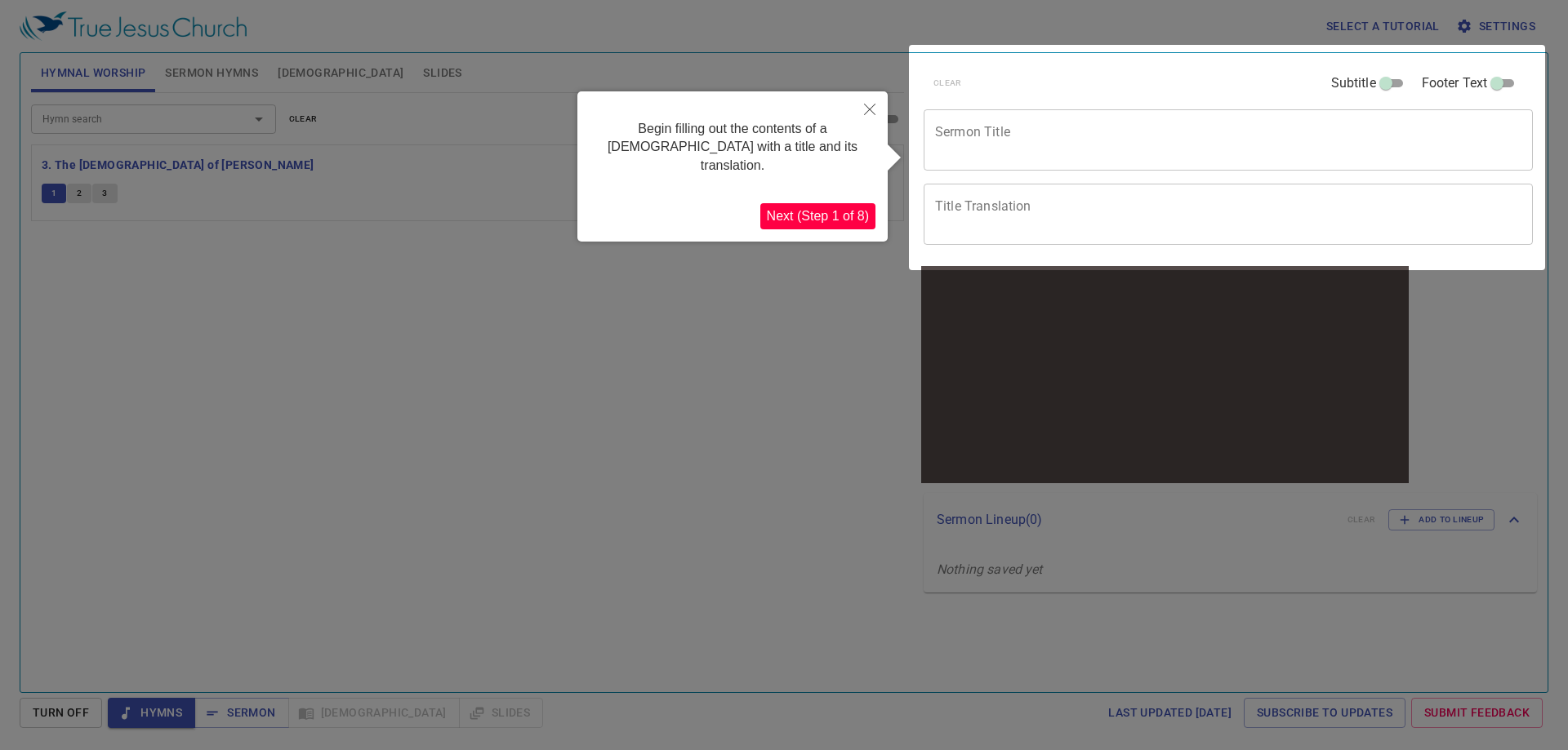
click at [843, 207] on button "Next (Step 1 of 8)" at bounding box center [817, 216] width 115 height 27
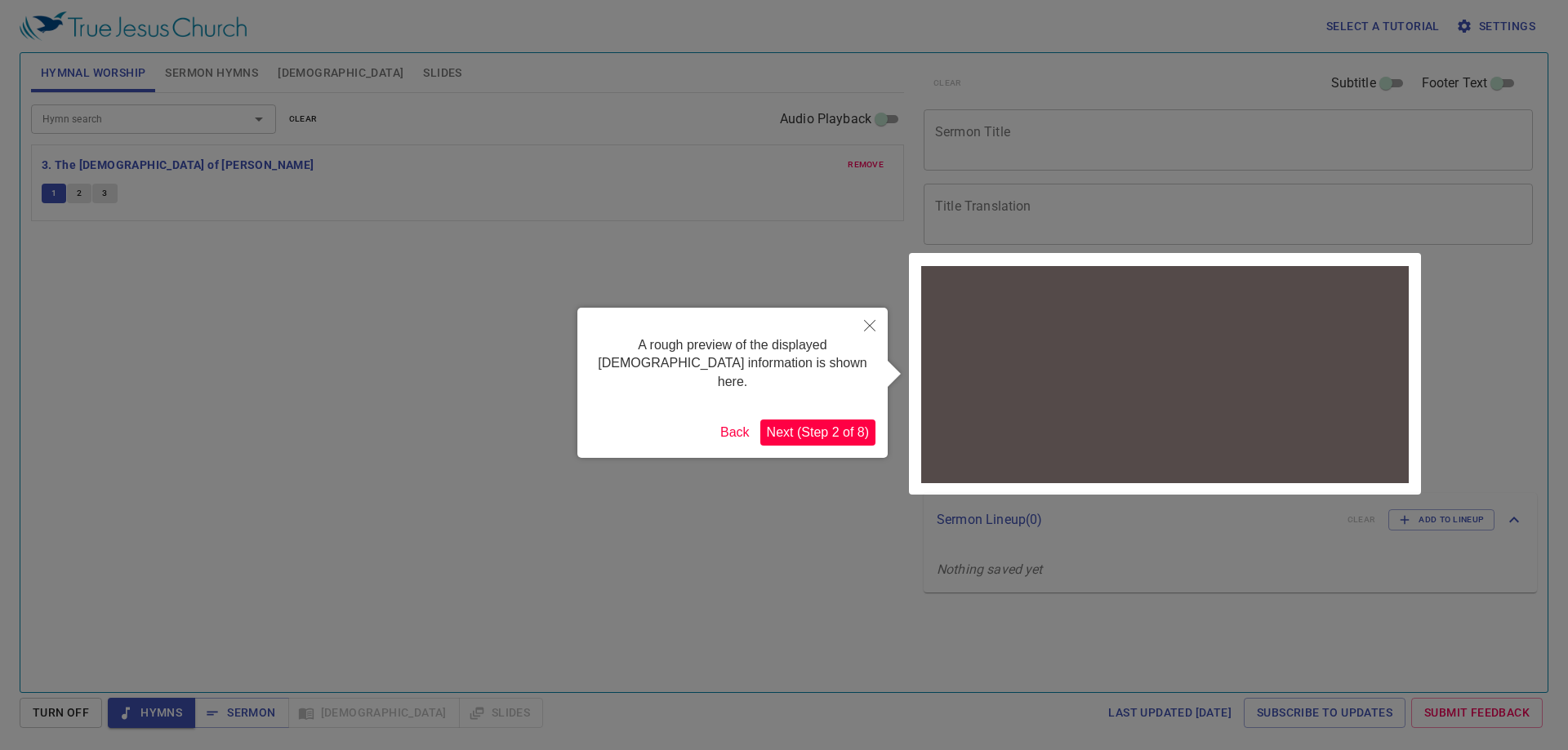
click at [817, 419] on button "Next (Step 2 of 8)" at bounding box center [817, 432] width 115 height 27
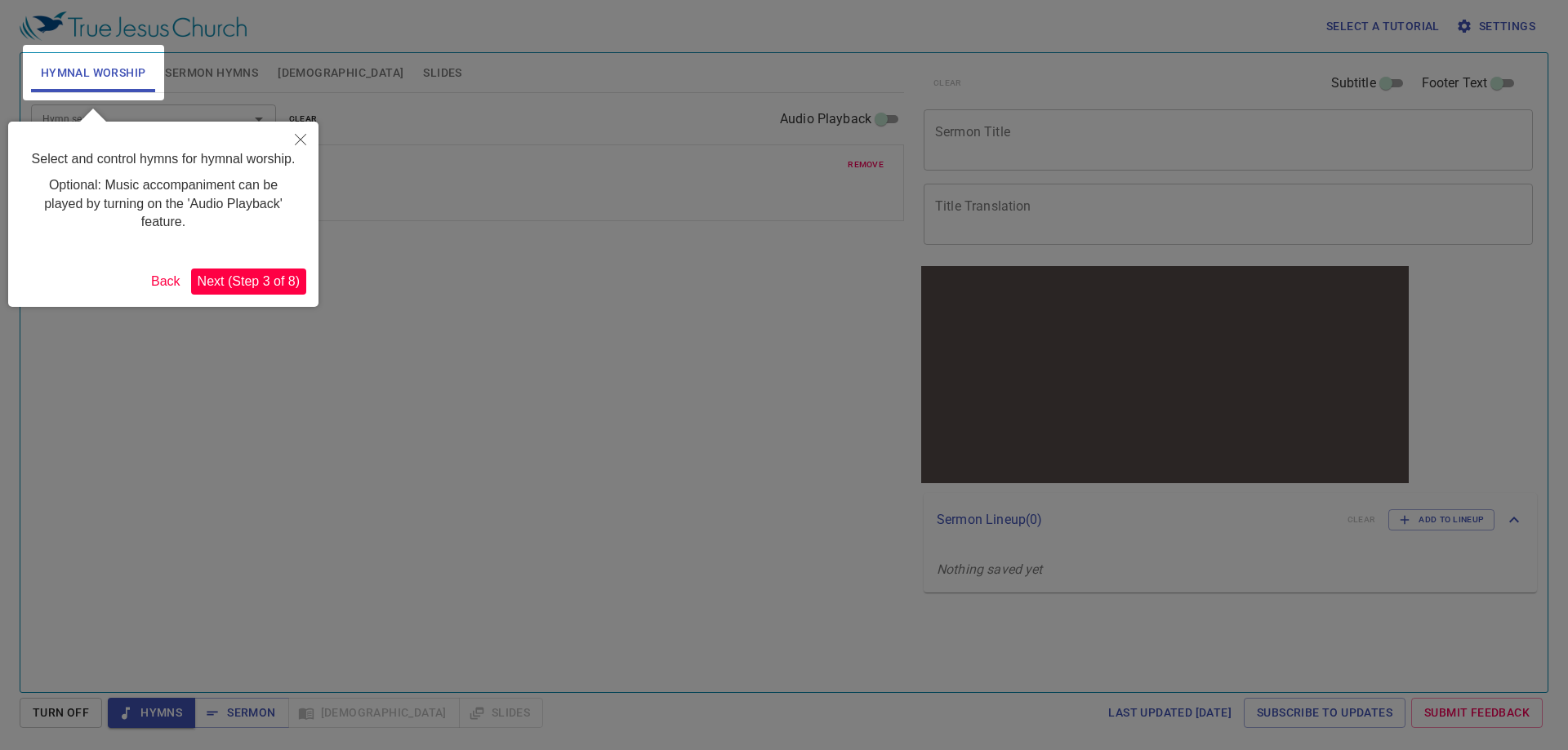
click at [297, 139] on icon "Close" at bounding box center [300, 139] width 12 height 12
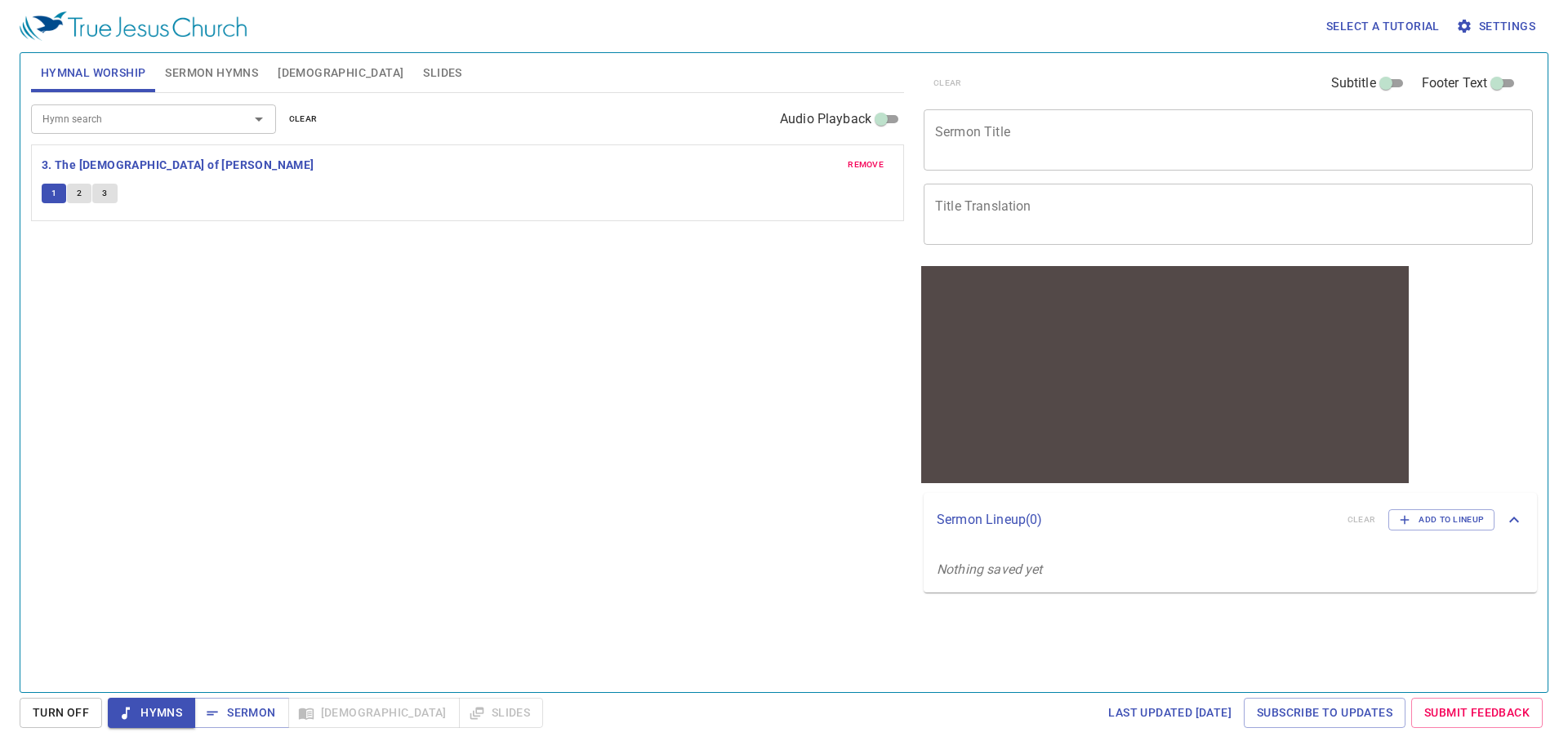
click at [885, 126] on input "Audio Playback" at bounding box center [881, 123] width 59 height 20
checkbox input "true"
select select "1"
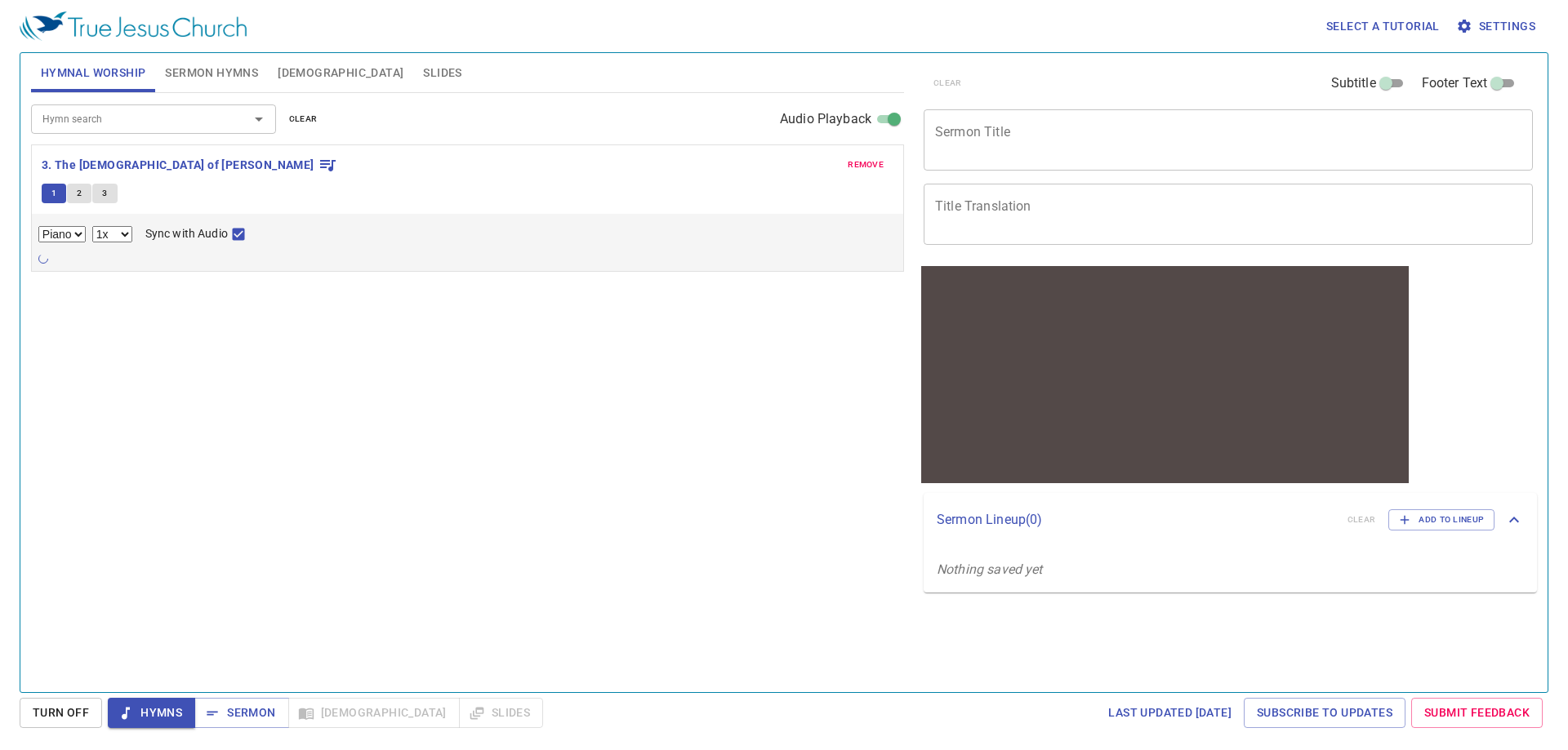
click at [1399, 29] on span "Select a tutorial" at bounding box center [1382, 27] width 114 height 21
click at [1346, 44] on li "Basic" at bounding box center [1350, 56] width 59 height 29
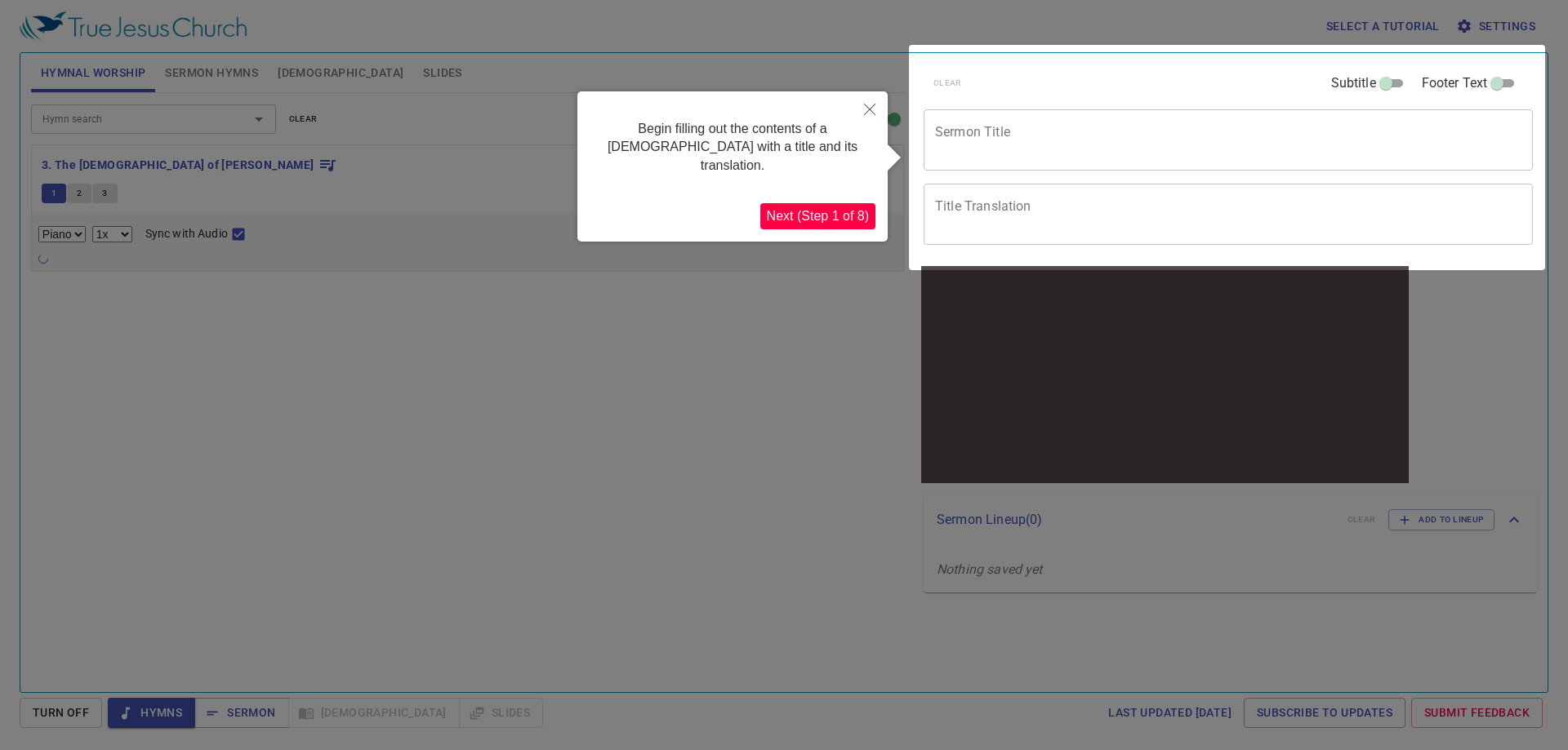
click at [858, 203] on button "Next (Step 1 of 8)" at bounding box center [817, 216] width 115 height 27
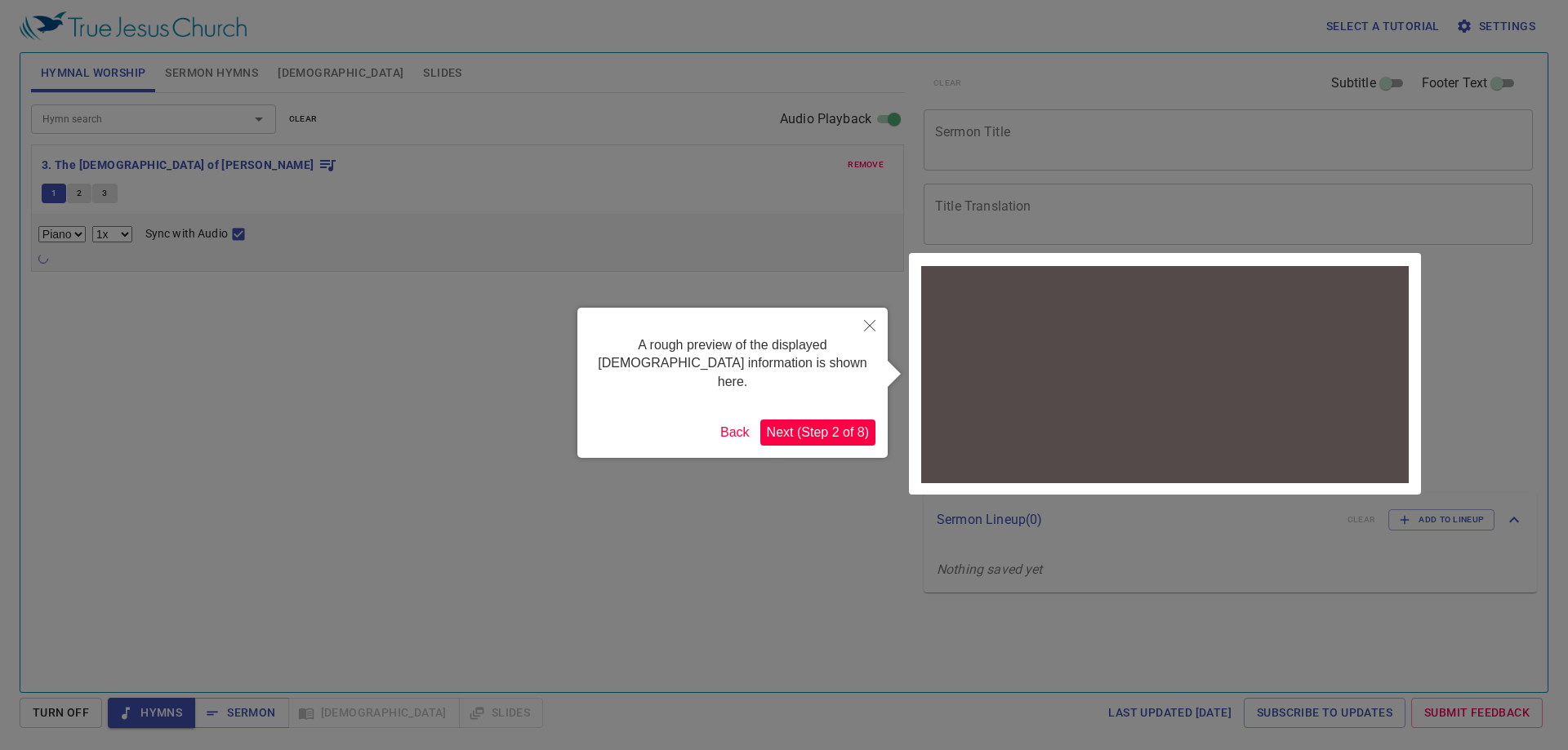
click at [823, 419] on button "Next (Step 2 of 8)" at bounding box center [817, 432] width 115 height 27
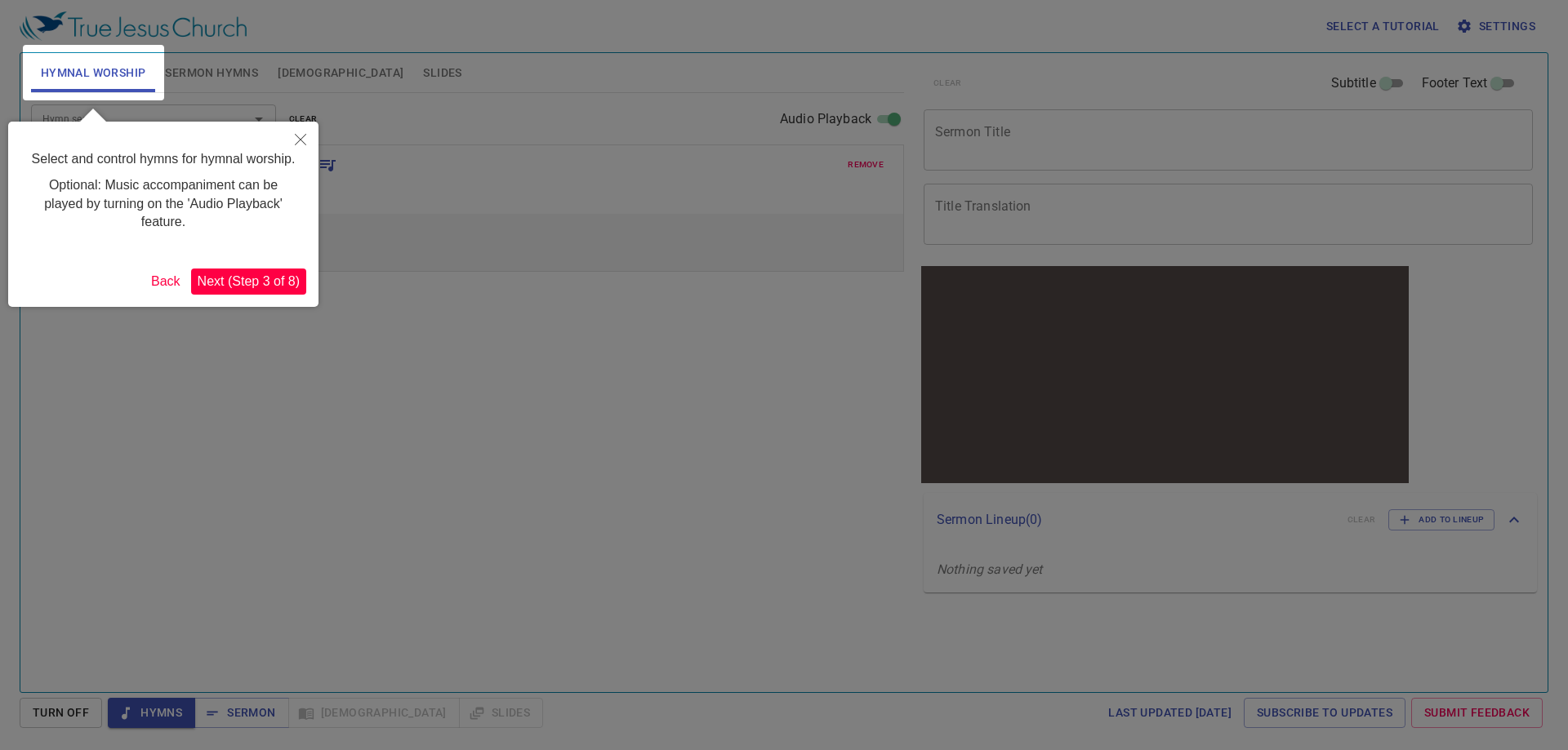
click at [289, 284] on button "Next (Step 3 of 8)" at bounding box center [248, 282] width 115 height 27
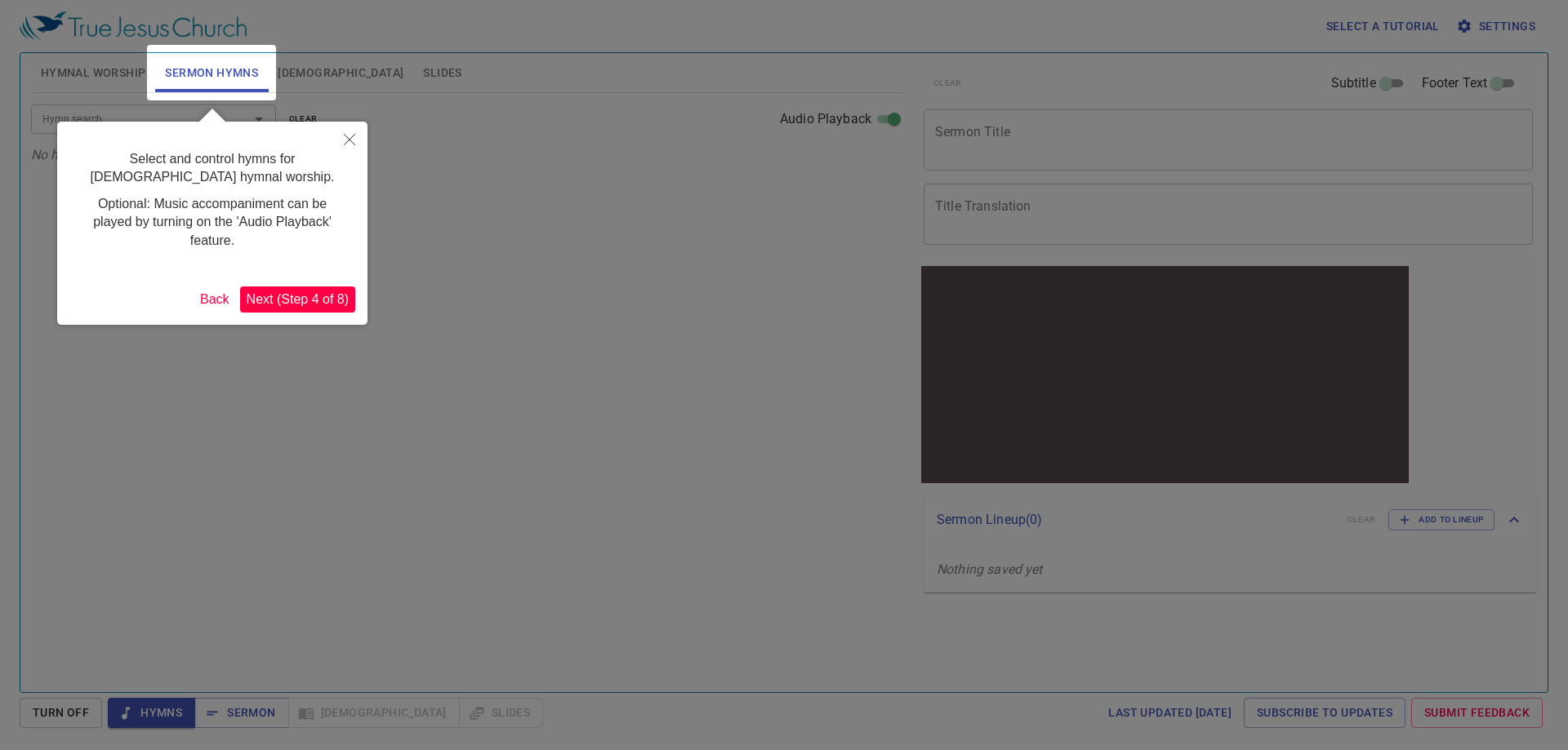
click at [289, 296] on button "Next (Step 4 of 8)" at bounding box center [297, 299] width 115 height 27
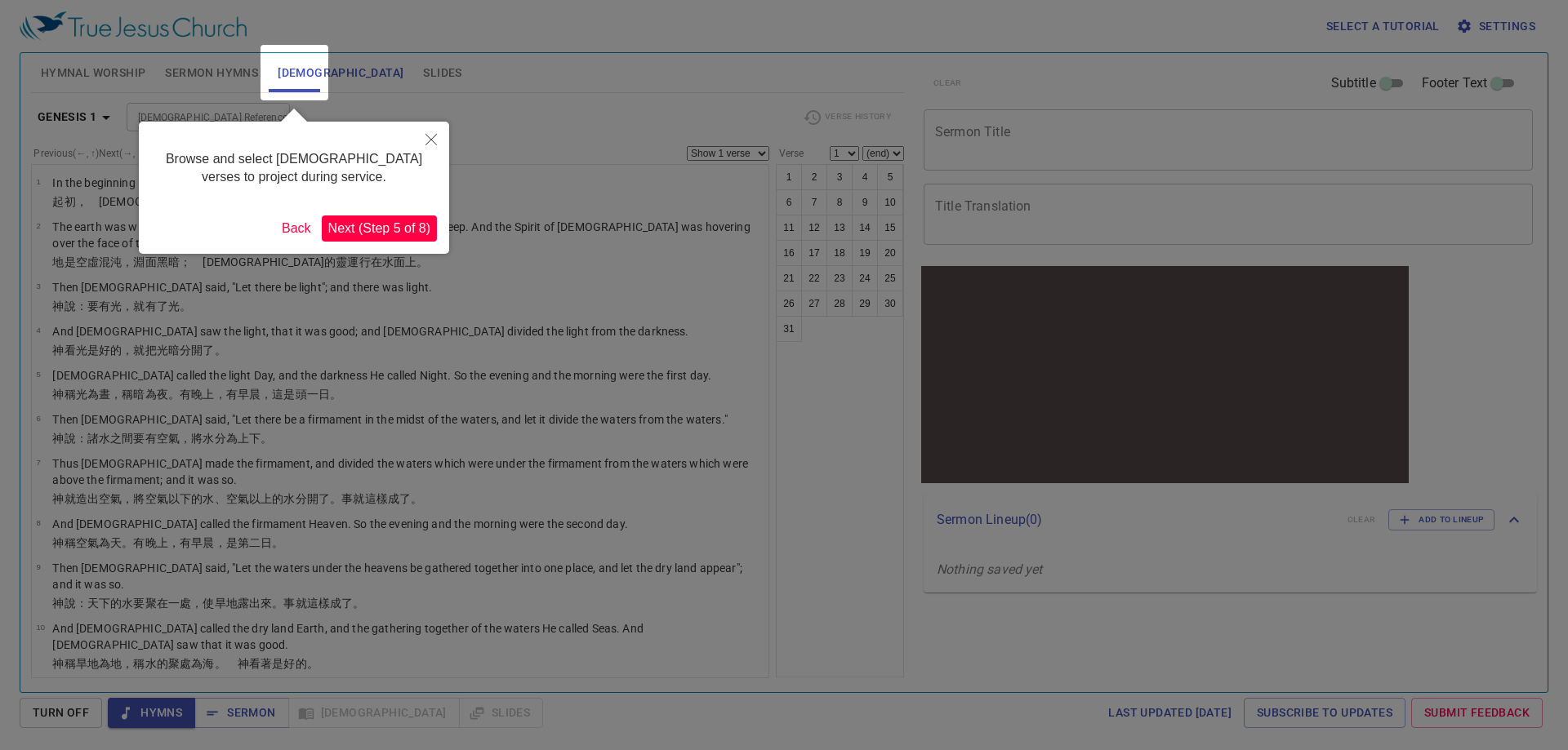
click at [383, 228] on button "Next (Step 5 of 8)" at bounding box center [379, 229] width 115 height 27
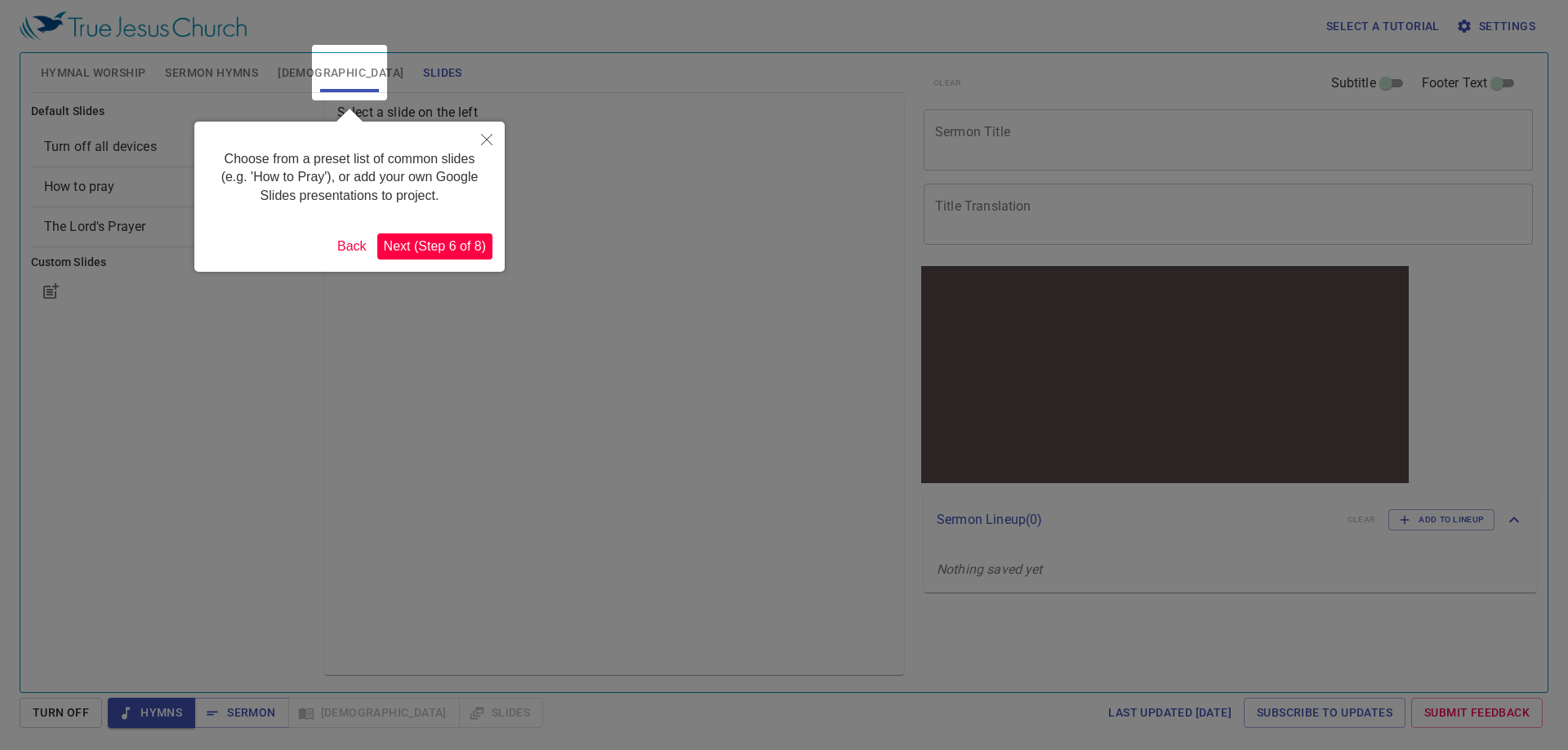
click at [414, 241] on button "Next (Step 6 of 8)" at bounding box center [434, 246] width 115 height 27
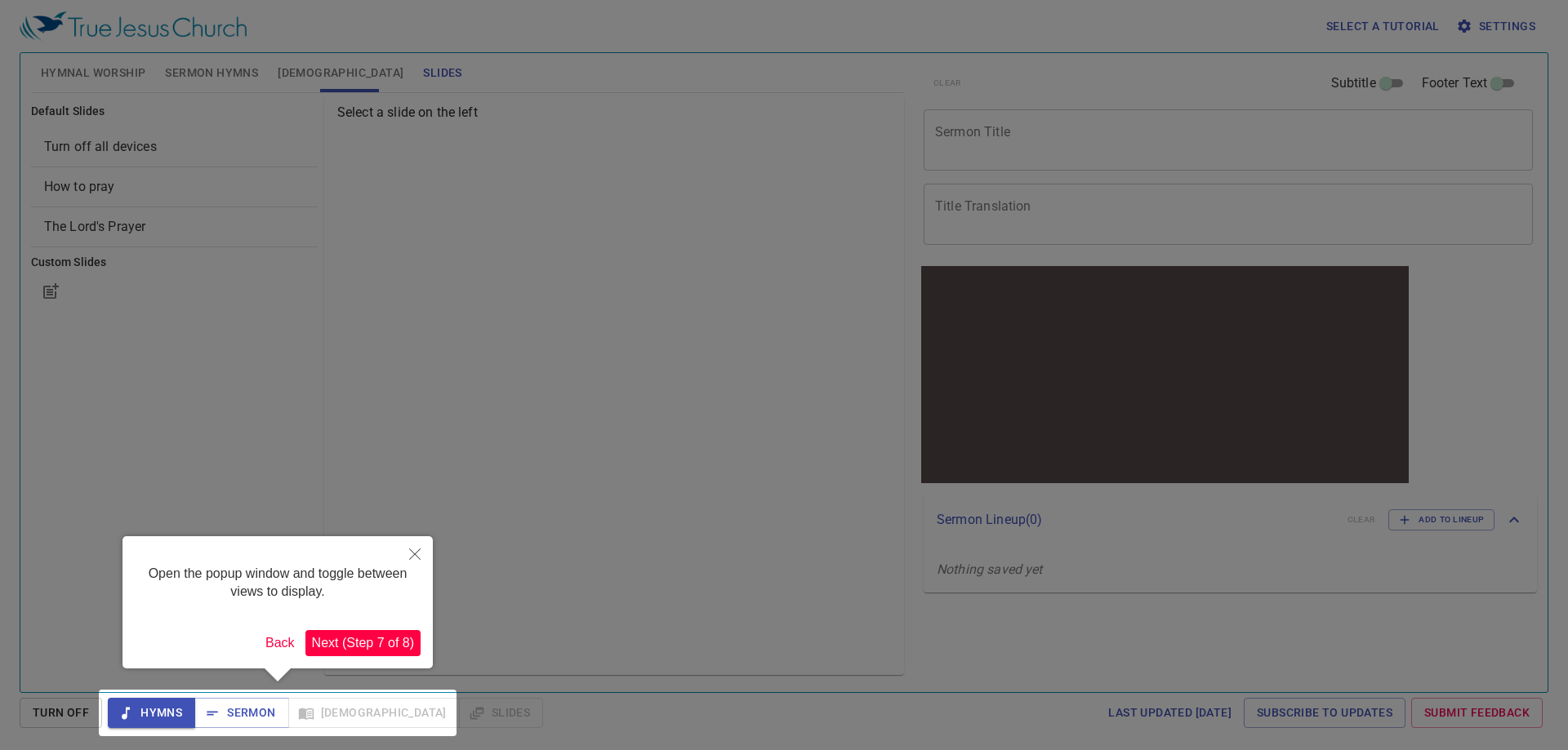
click at [366, 639] on button "Next (Step 7 of 8)" at bounding box center [362, 643] width 115 height 27
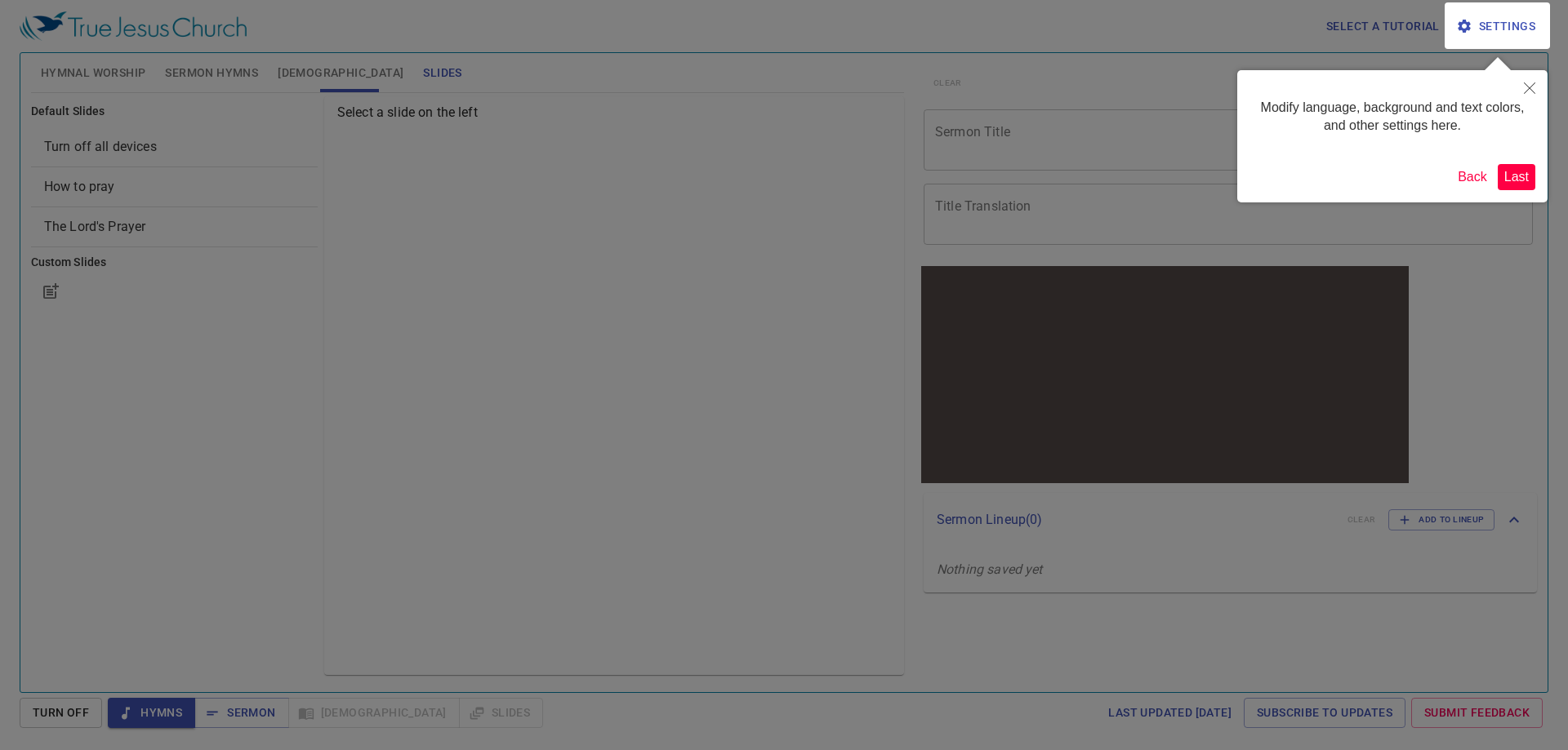
click at [1515, 172] on button "Last" at bounding box center [1516, 177] width 37 height 27
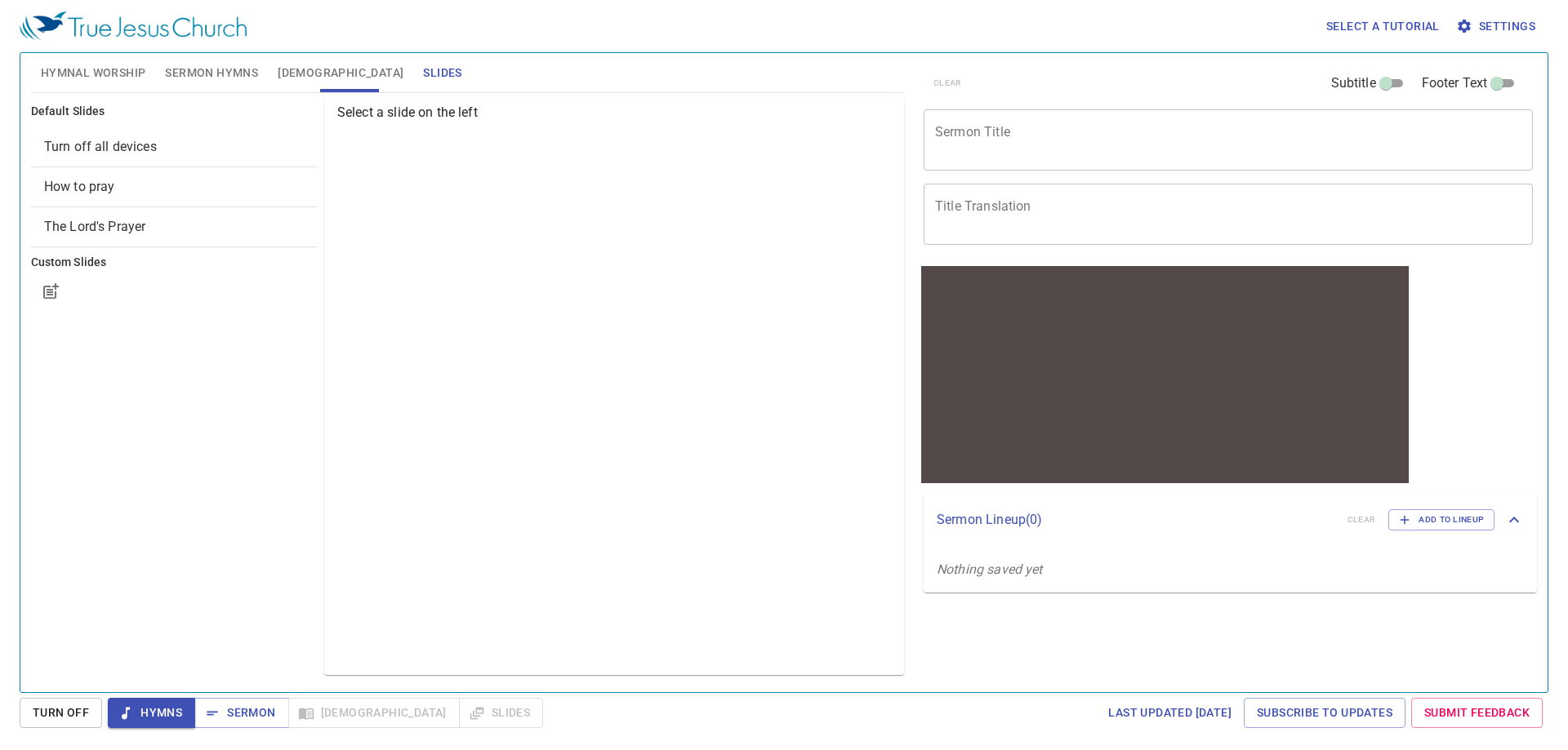
click at [83, 80] on span "Hymnal Worship" at bounding box center [93, 73] width 105 height 21
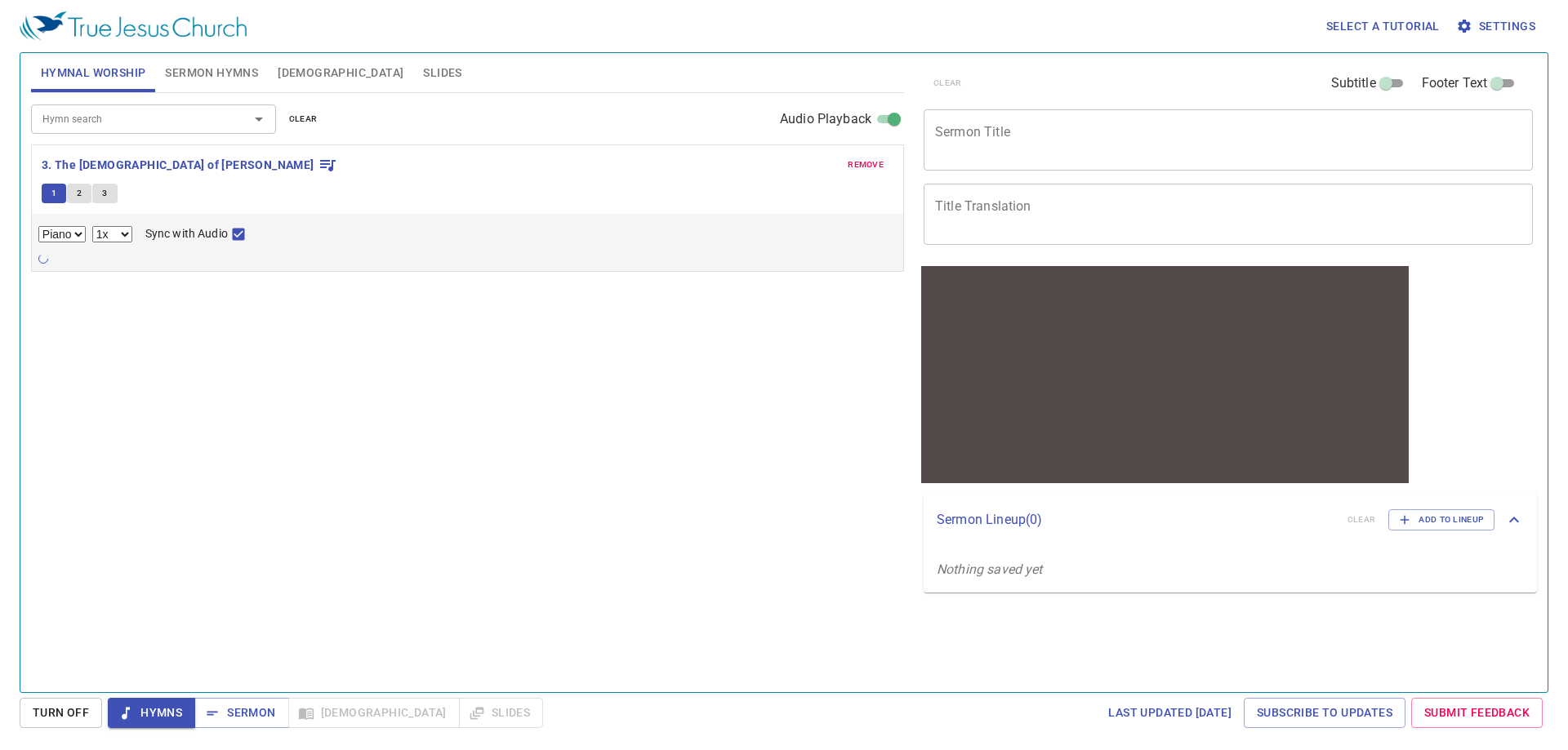
click at [236, 77] on span "Sermon Hymns" at bounding box center [211, 73] width 93 height 21
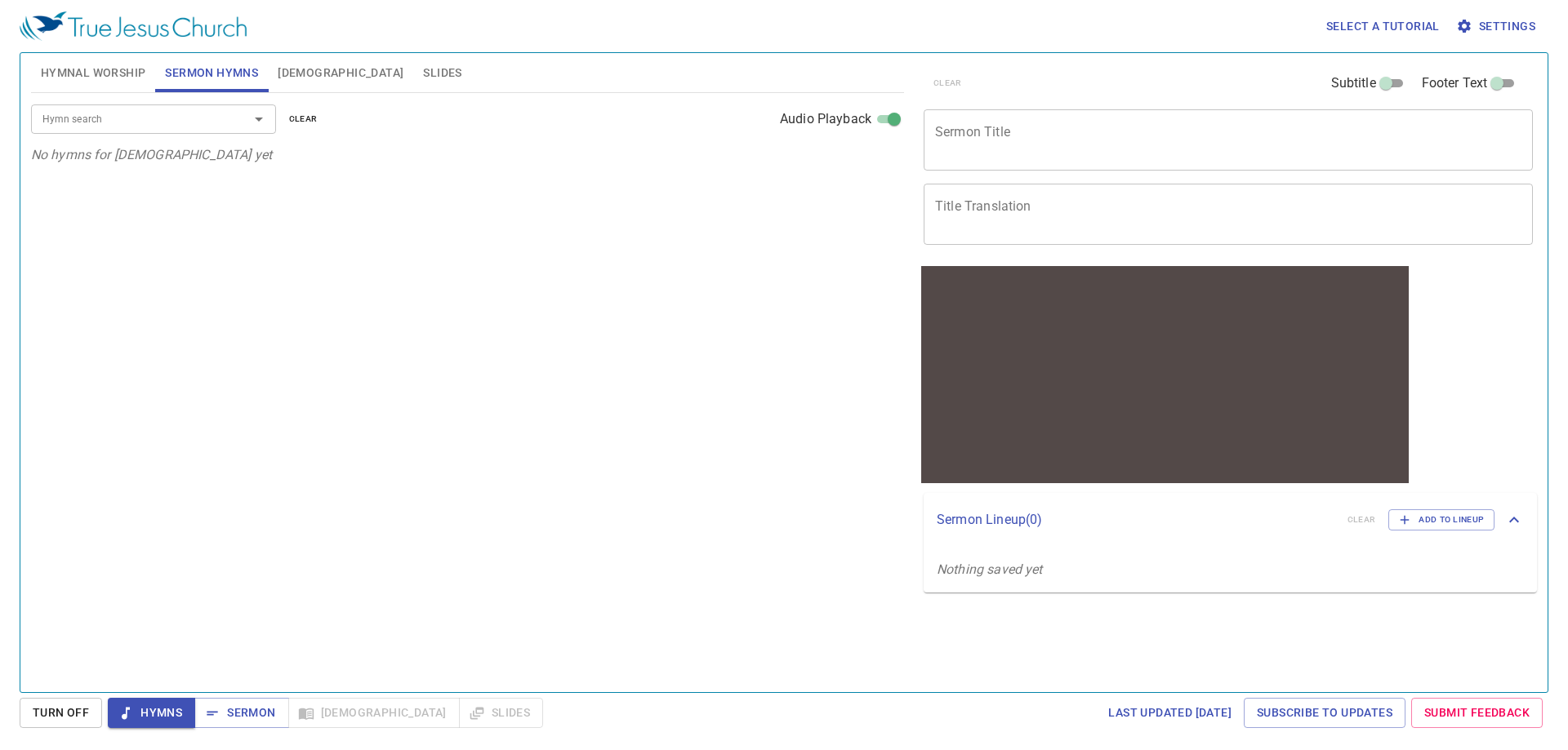
click at [238, 123] on div at bounding box center [246, 119] width 42 height 23
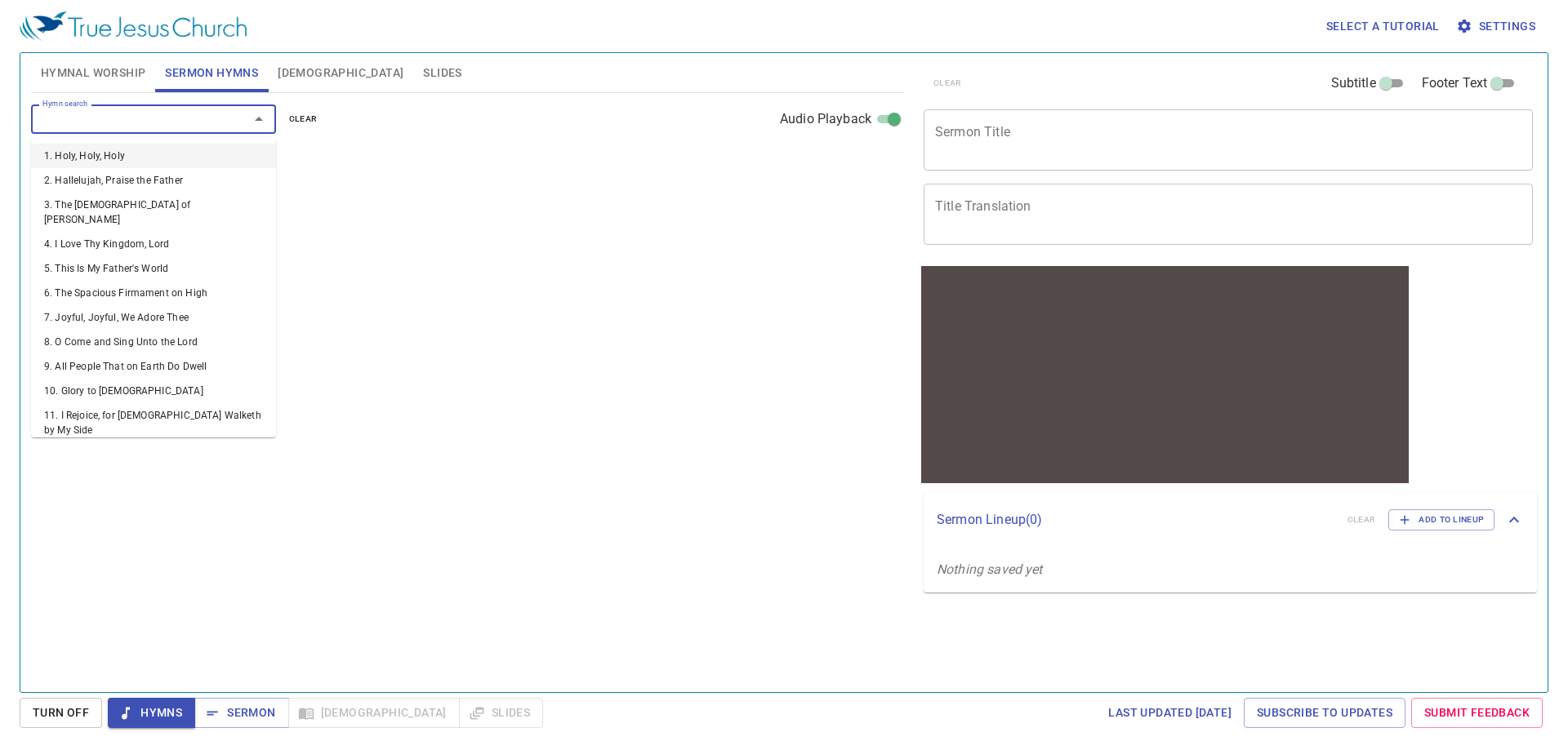
click at [220, 114] on input "Hymn search" at bounding box center [130, 118] width 187 height 19
type input "416"
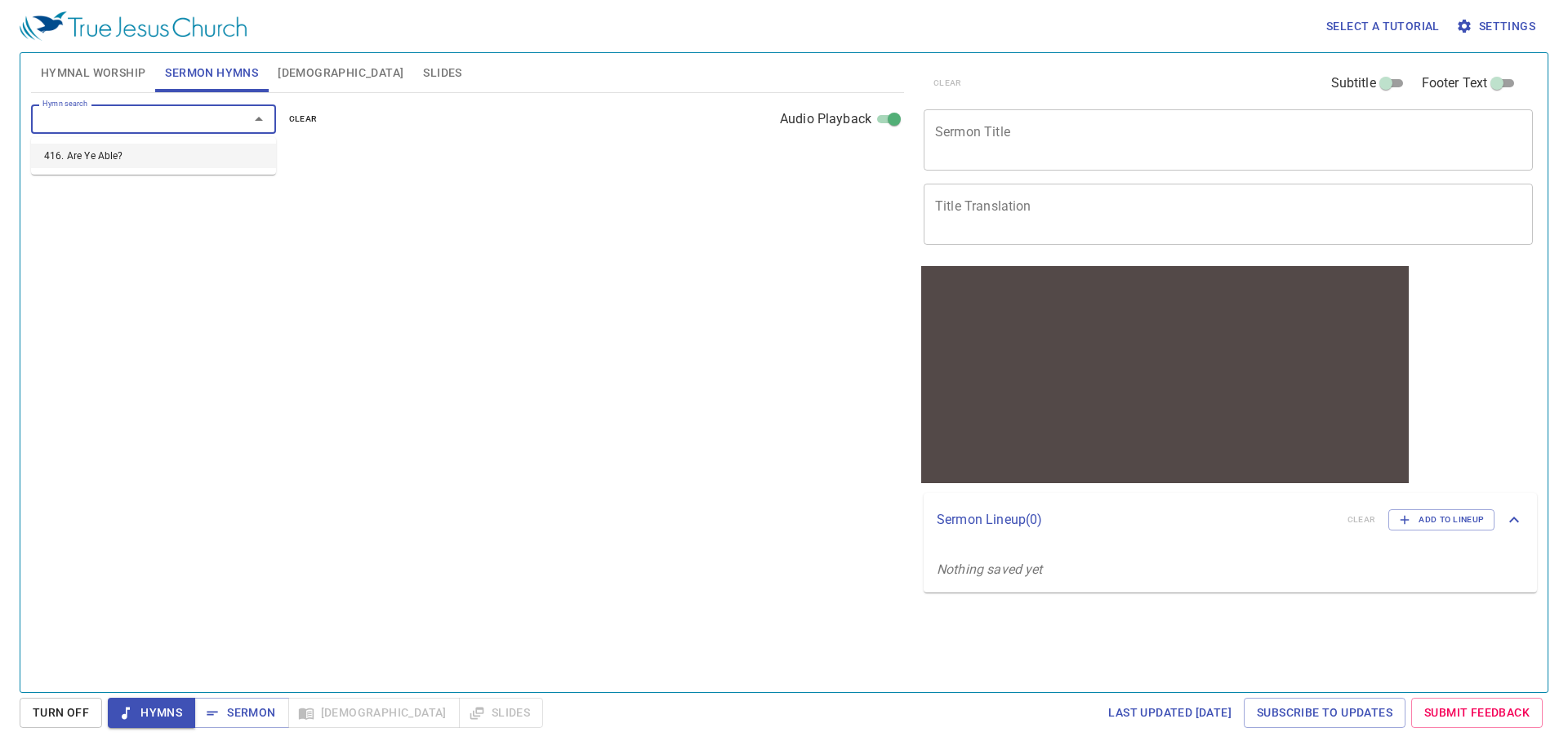
select select "1"
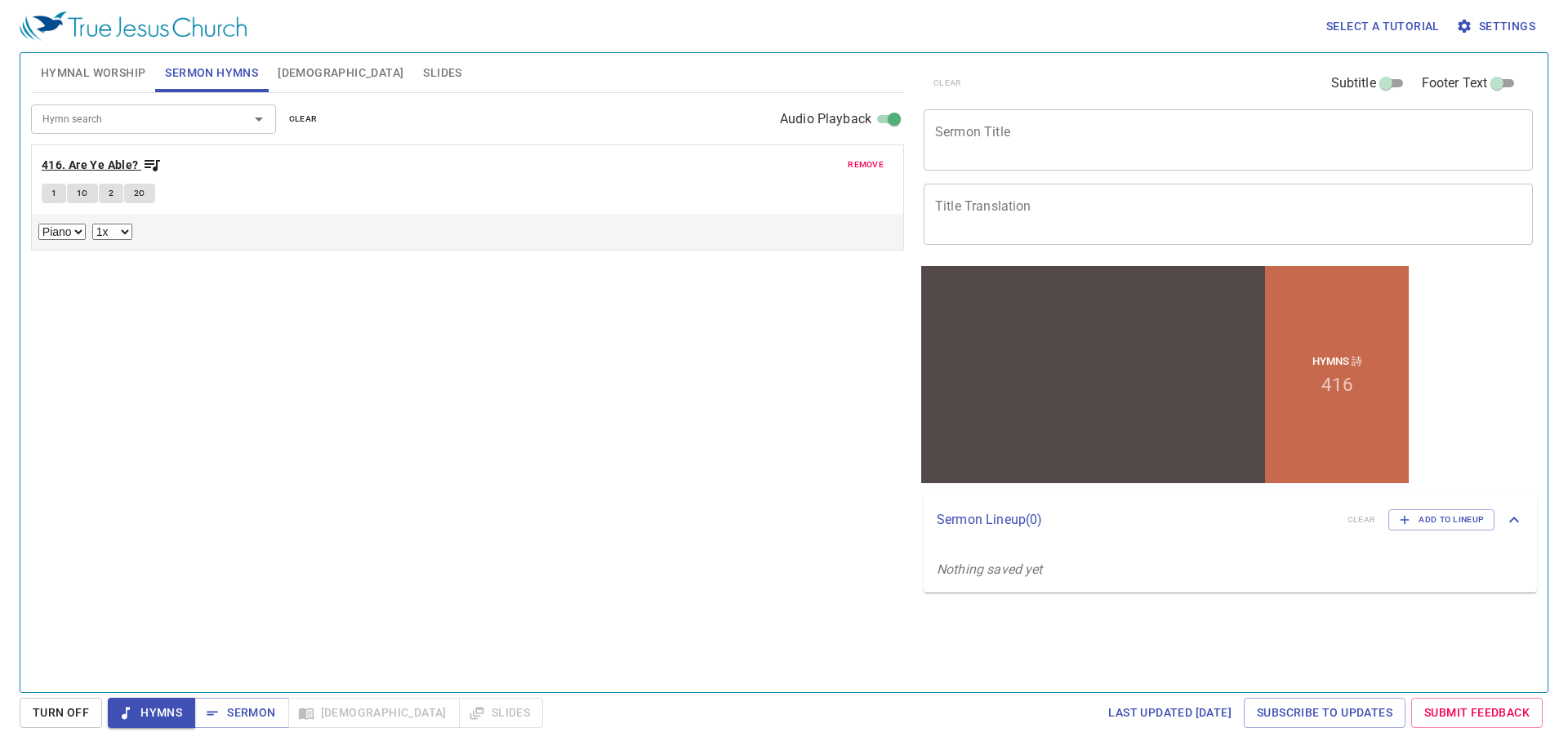
click at [104, 169] on b "416. Are Ye Able?" at bounding box center [89, 165] width 97 height 21
click at [56, 230] on select "Piano" at bounding box center [62, 232] width 47 height 17
click at [46, 196] on button "1" at bounding box center [53, 193] width 25 height 20
click at [1090, 366] on div at bounding box center [1093, 358] width 344 height 141
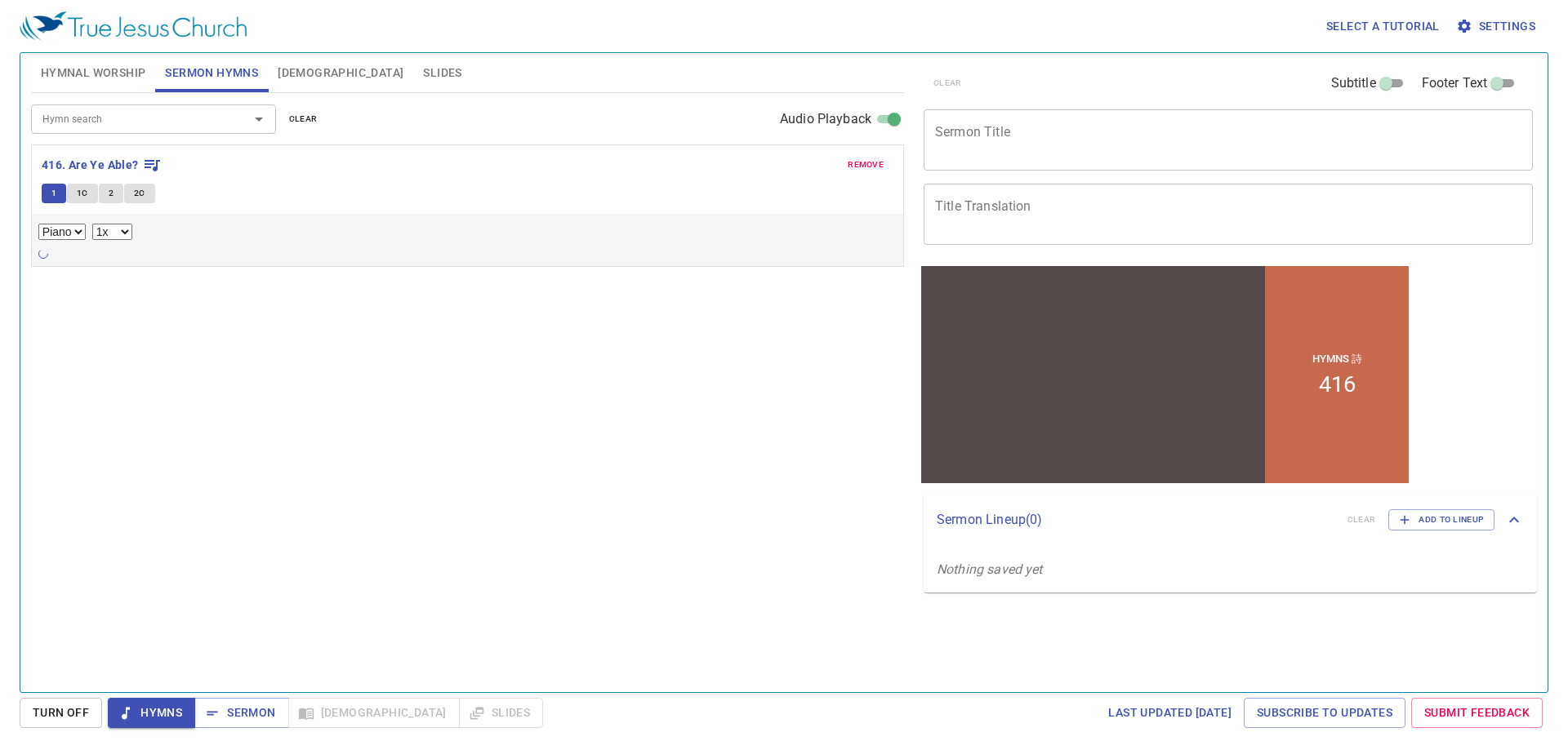
click at [1026, 374] on div at bounding box center [1093, 358] width 344 height 141
click at [0, 0] on icon at bounding box center [0, 0] width 0 height 0
click at [1516, 514] on icon at bounding box center [1514, 514] width 10 height 6
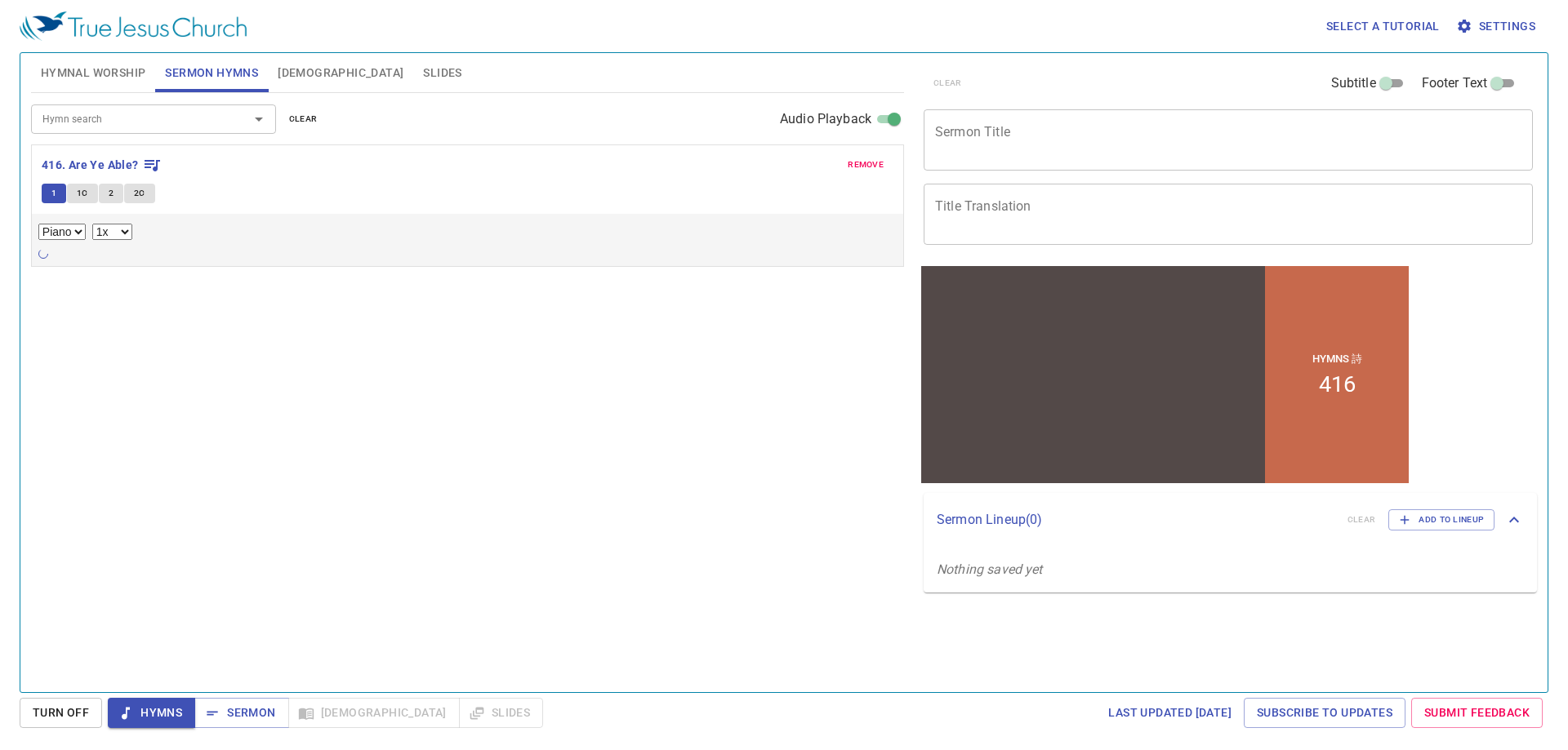
click at [288, 78] on span "[DEMOGRAPHIC_DATA]" at bounding box center [341, 73] width 126 height 21
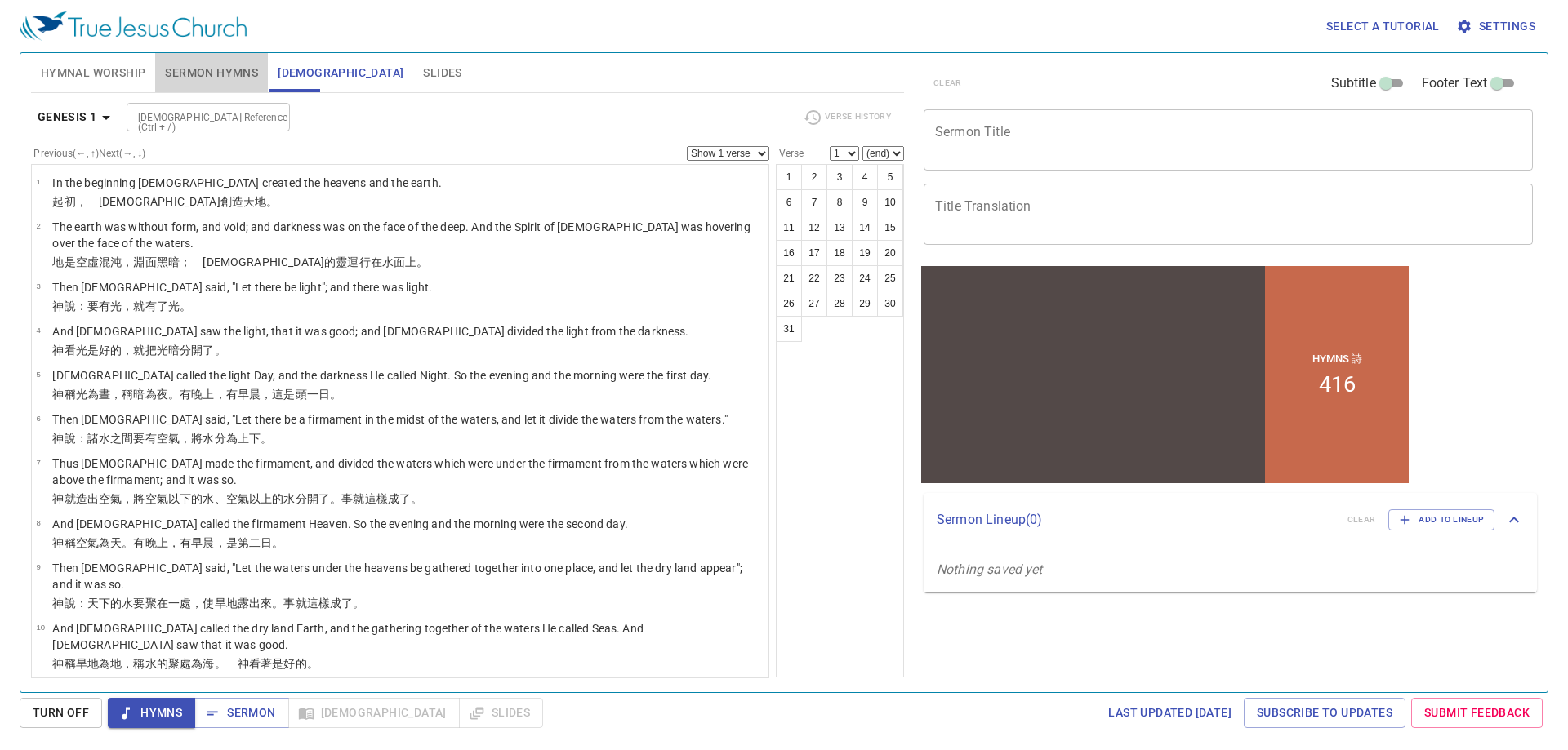
click at [230, 79] on span "Sermon Hymns" at bounding box center [211, 73] width 93 height 21
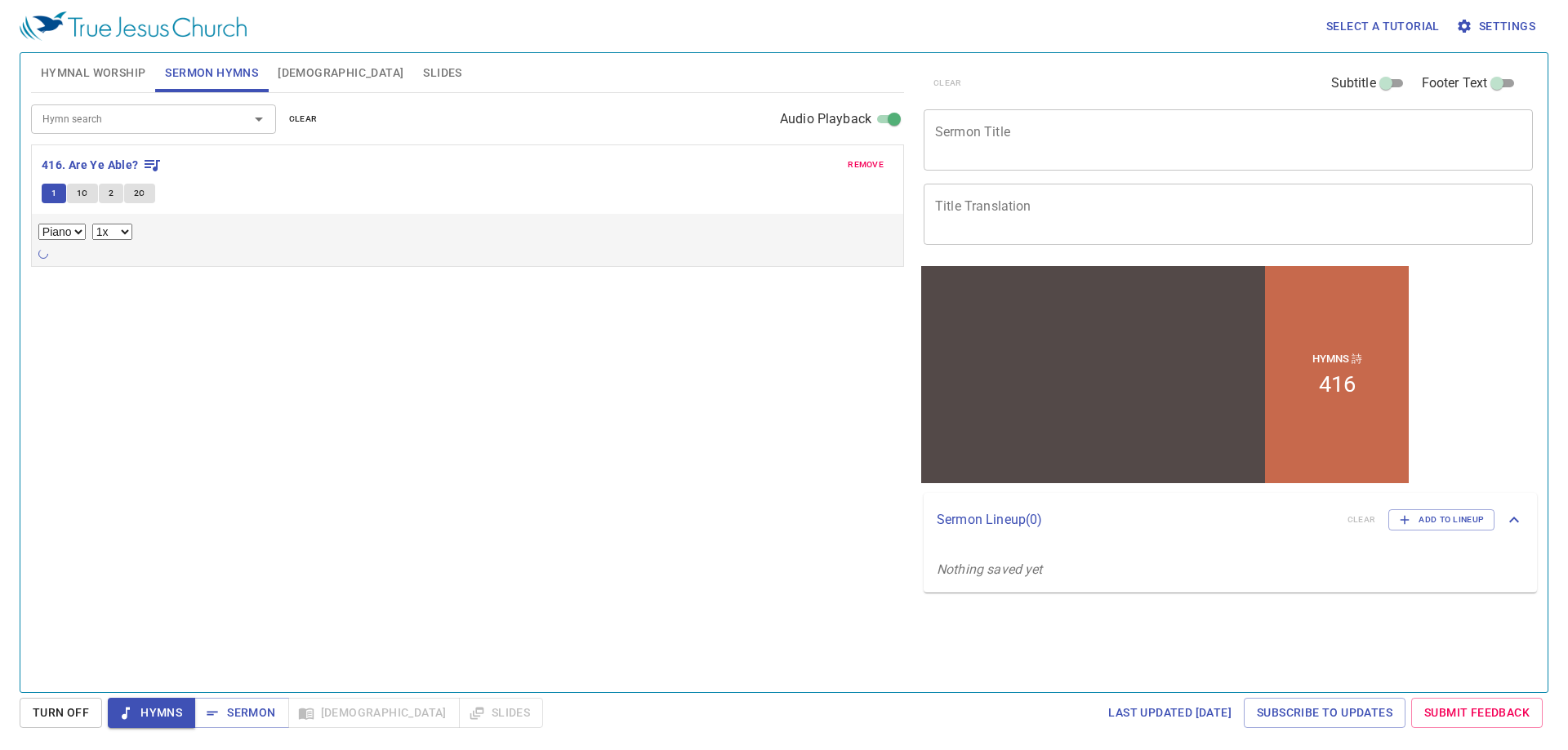
click at [65, 233] on select "Piano" at bounding box center [62, 232] width 47 height 17
click at [177, 128] on input "Hymn search" at bounding box center [130, 118] width 187 height 19
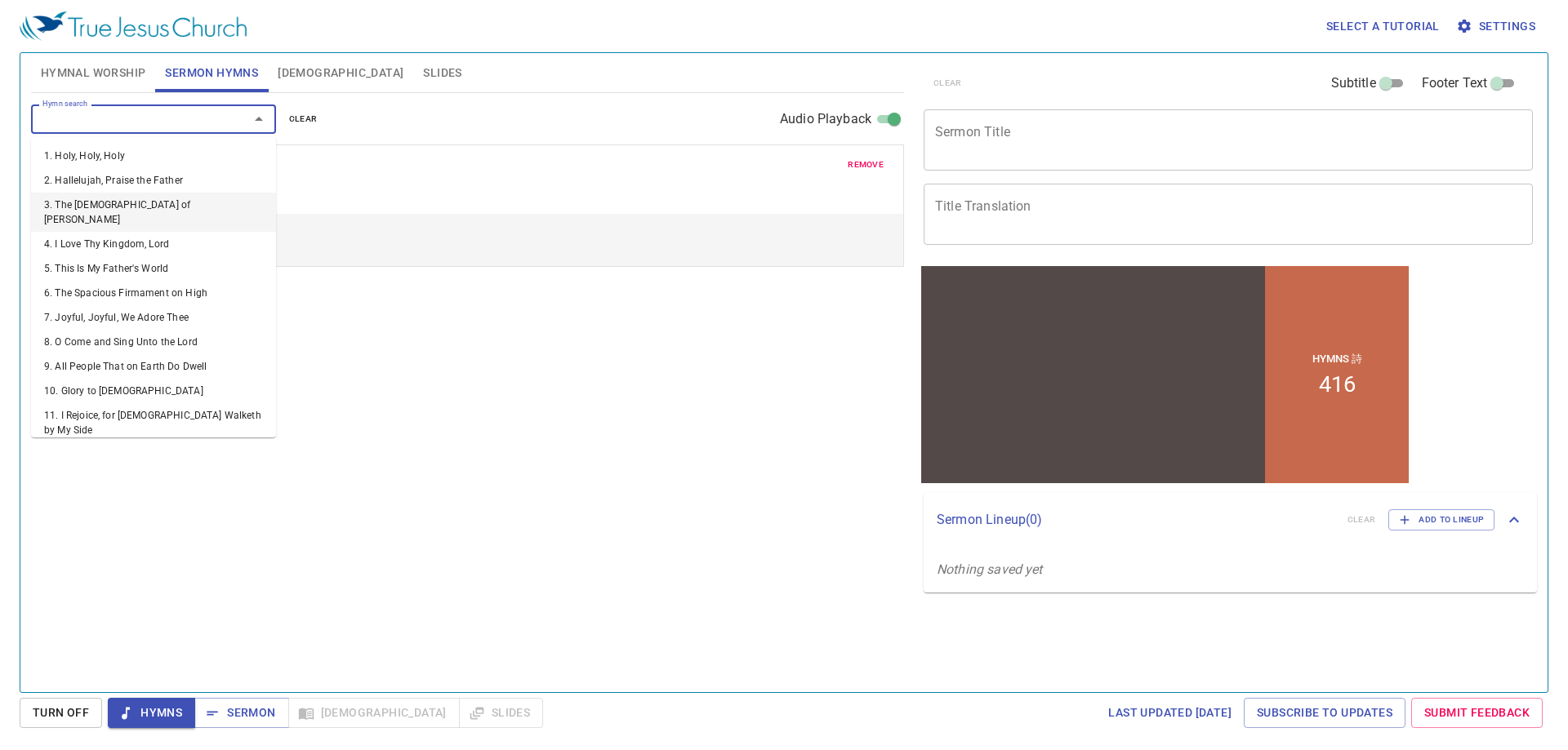
click at [135, 193] on li "3. The [DEMOGRAPHIC_DATA] of [PERSON_NAME]" at bounding box center [153, 212] width 244 height 39
select select "1"
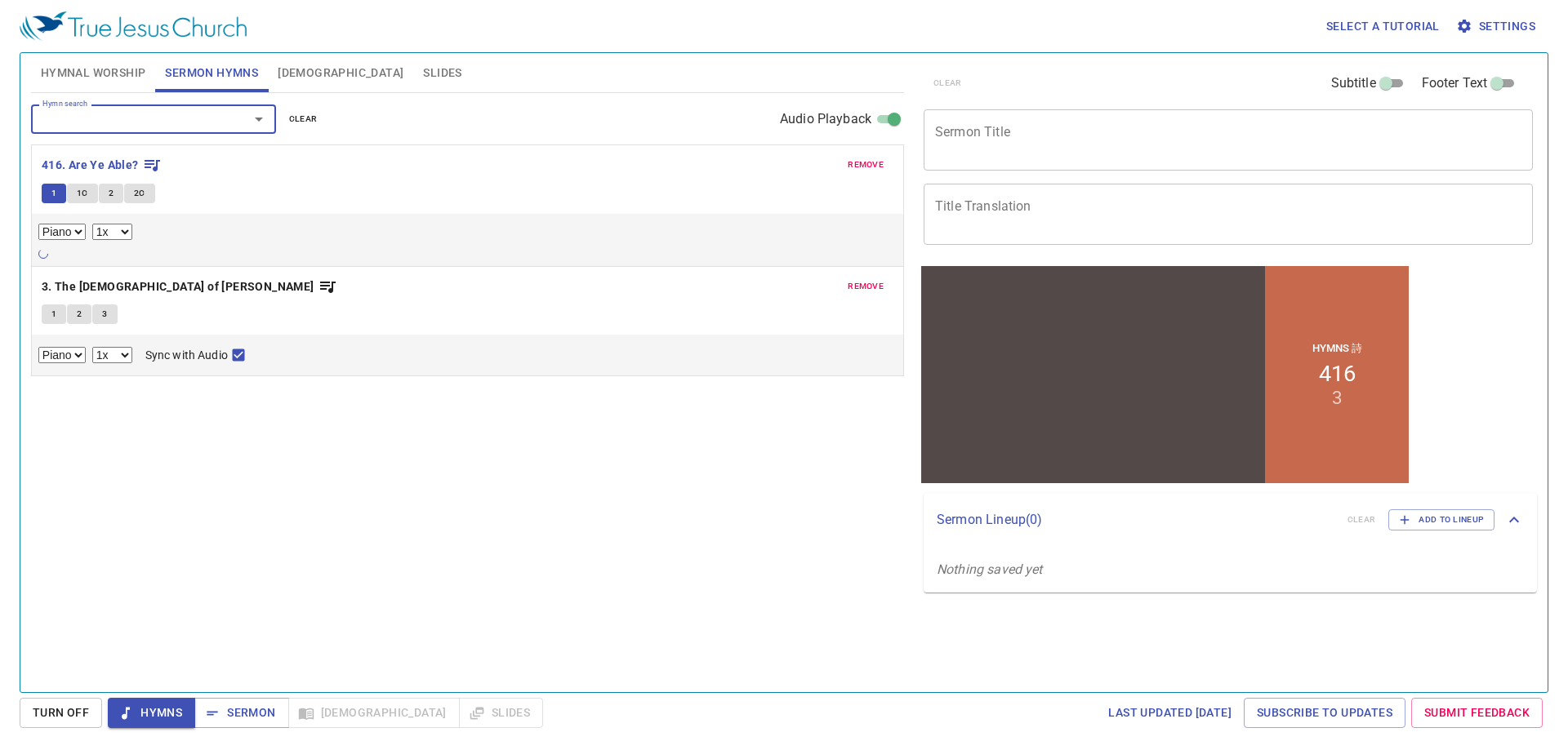
click at [111, 66] on span "Hymnal Worship" at bounding box center [93, 73] width 105 height 21
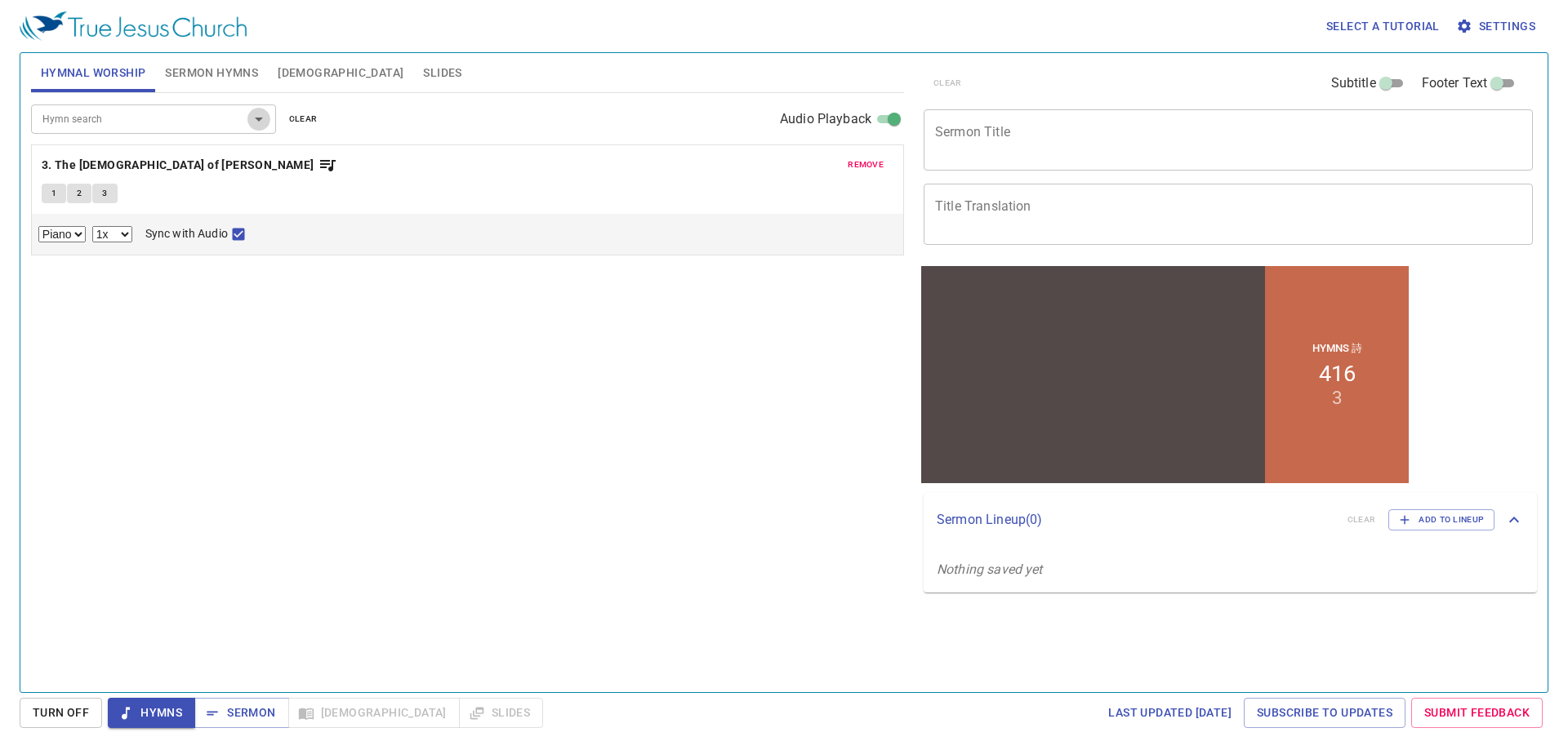
click at [261, 125] on icon "Open" at bounding box center [259, 119] width 20 height 20
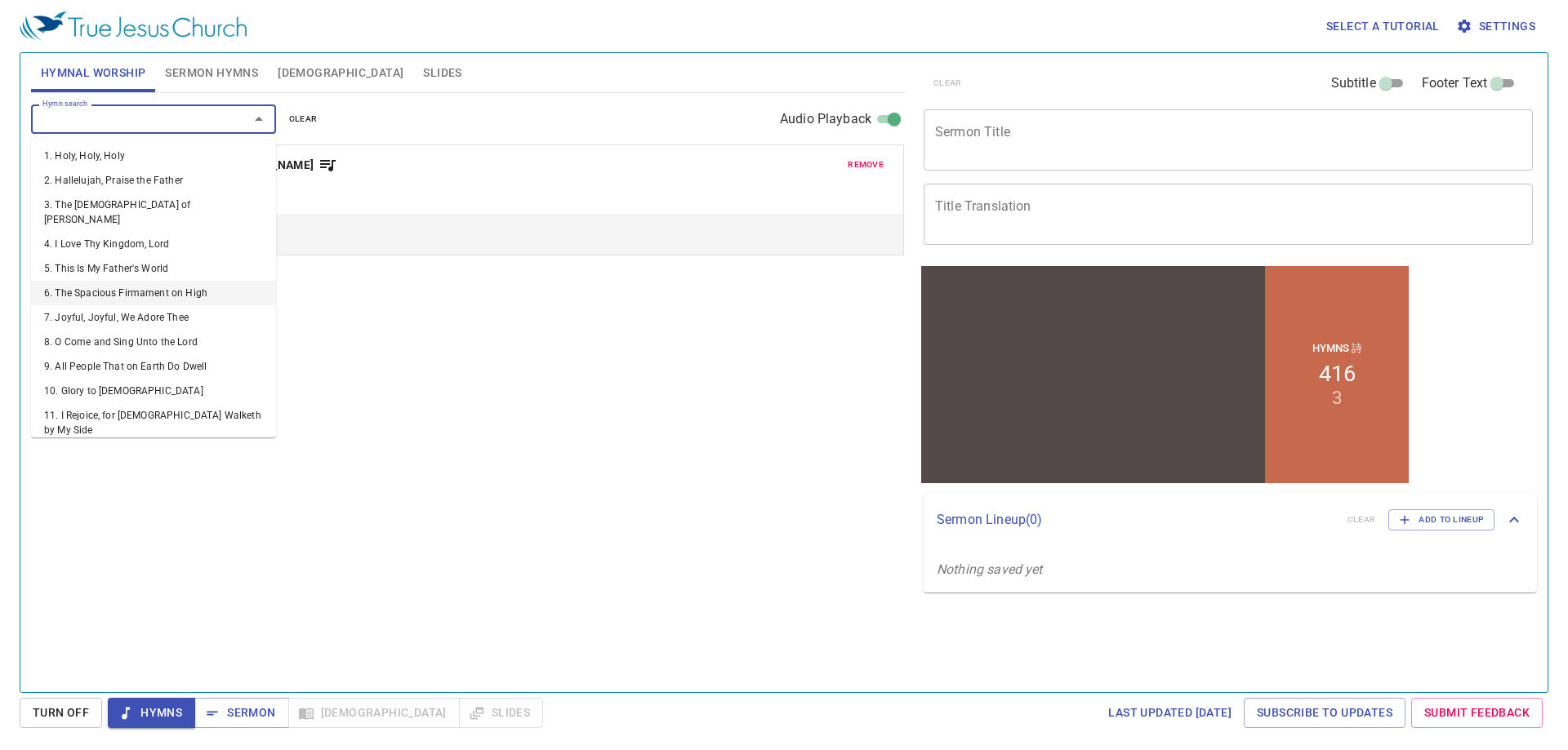
click at [130, 281] on li "6. The Spacious Firmament on High" at bounding box center [153, 293] width 244 height 25
select select "1"
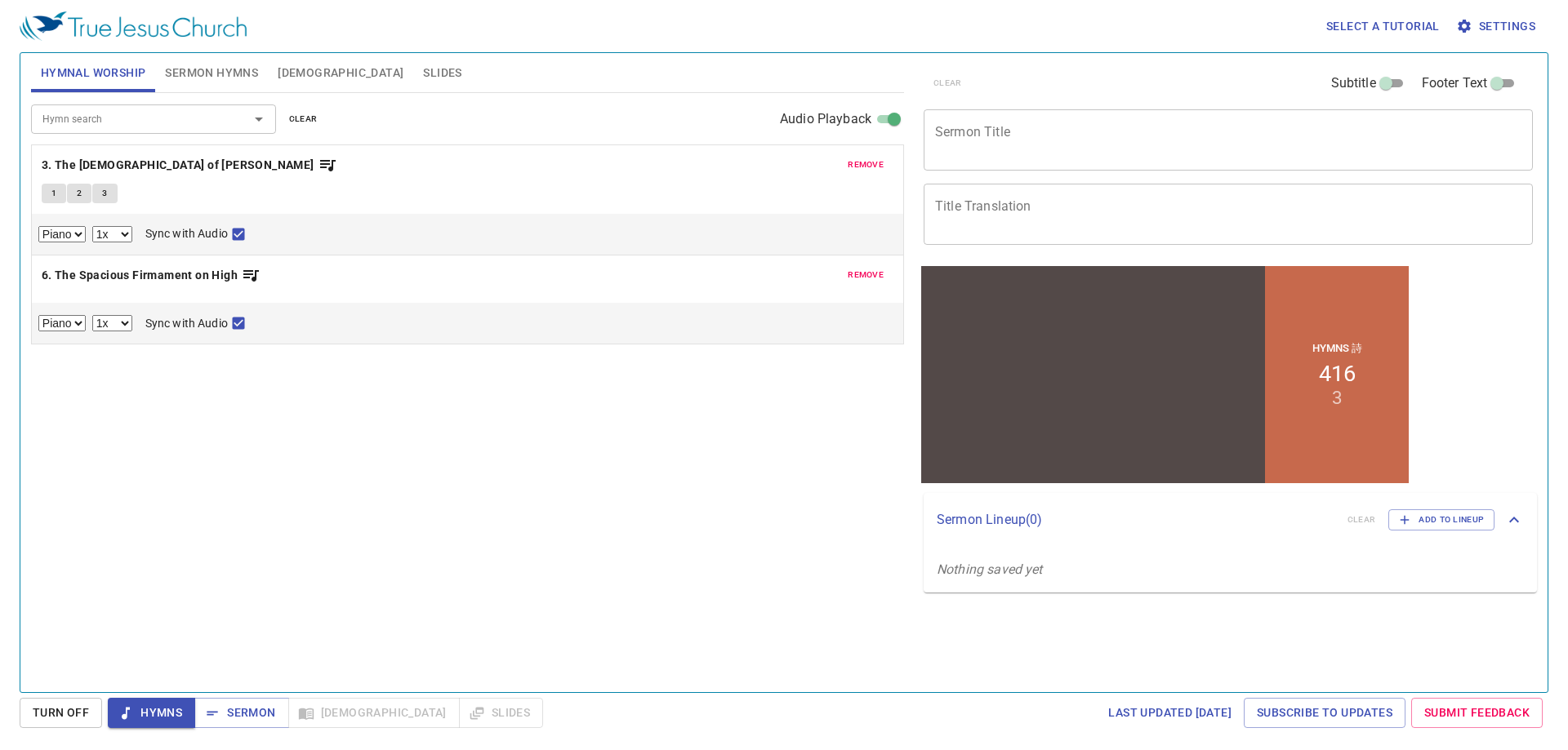
click at [344, 422] on div "Hymn search Hymn search clear Audio Playback remove 3. The God of [PERSON_NAME]…" at bounding box center [467, 386] width 873 height 585
click at [0, 0] on span "Turn Off" at bounding box center [0, 0] width 0 height 0
click at [114, 722] on button "Hymns" at bounding box center [151, 713] width 87 height 30
click at [135, 27] on img at bounding box center [133, 27] width 227 height 29
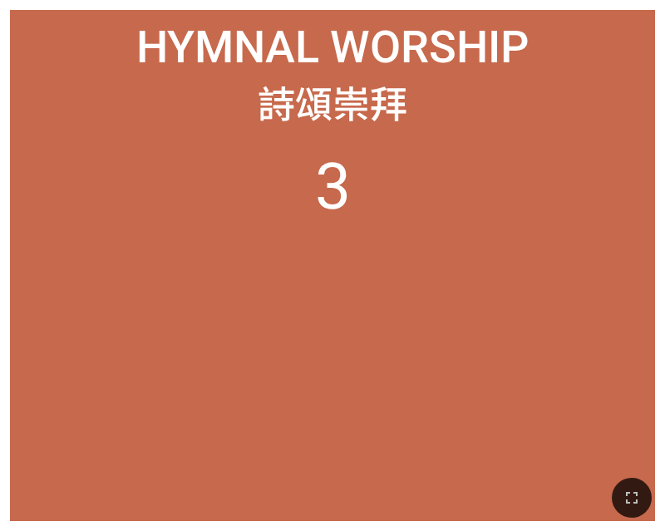
click at [333, 151] on li "3" at bounding box center [333, 187] width 36 height 75
click at [440, 333] on ol "3" at bounding box center [333, 325] width 624 height 350
